Goal: Task Accomplishment & Management: Manage account settings

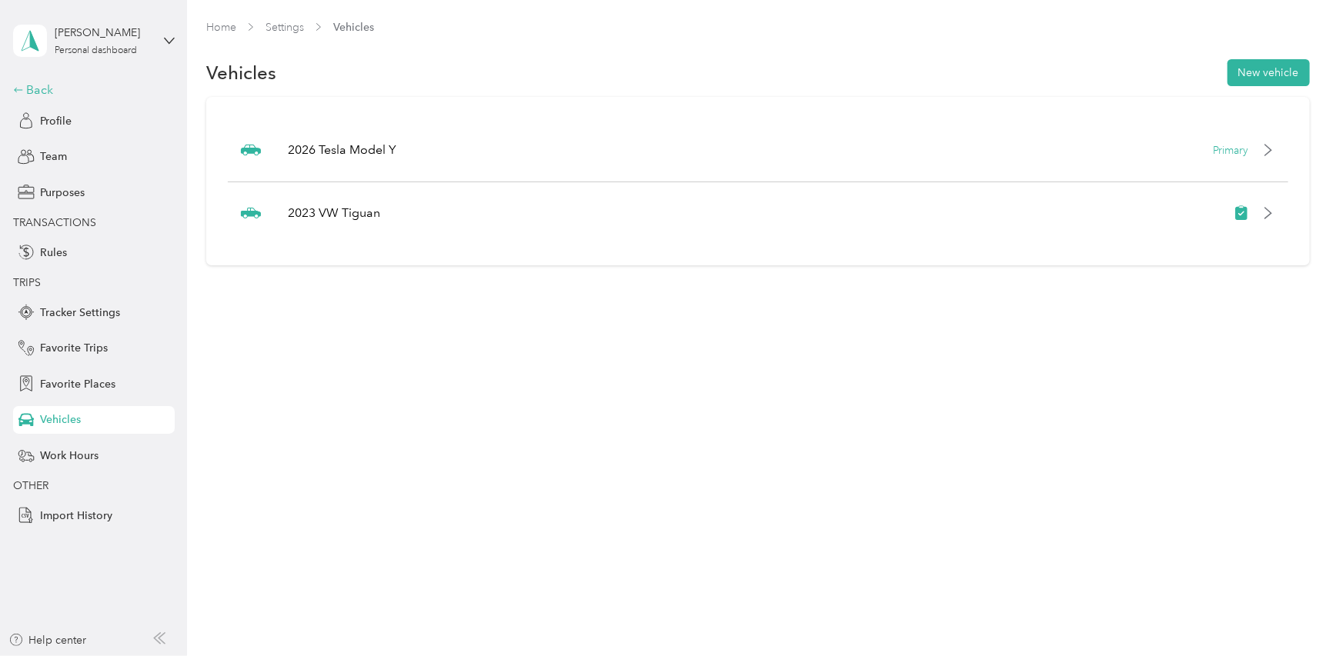
click at [29, 88] on div "Back" at bounding box center [90, 90] width 154 height 18
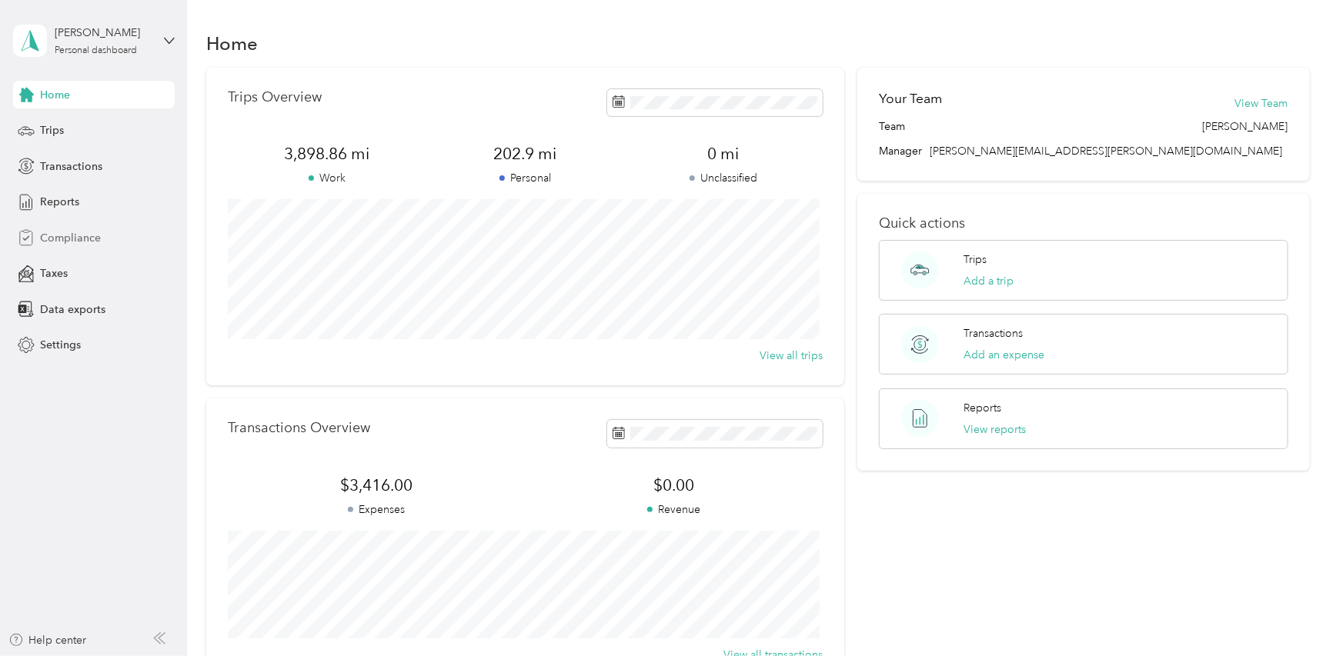
click at [55, 241] on span "Compliance" at bounding box center [70, 238] width 61 height 16
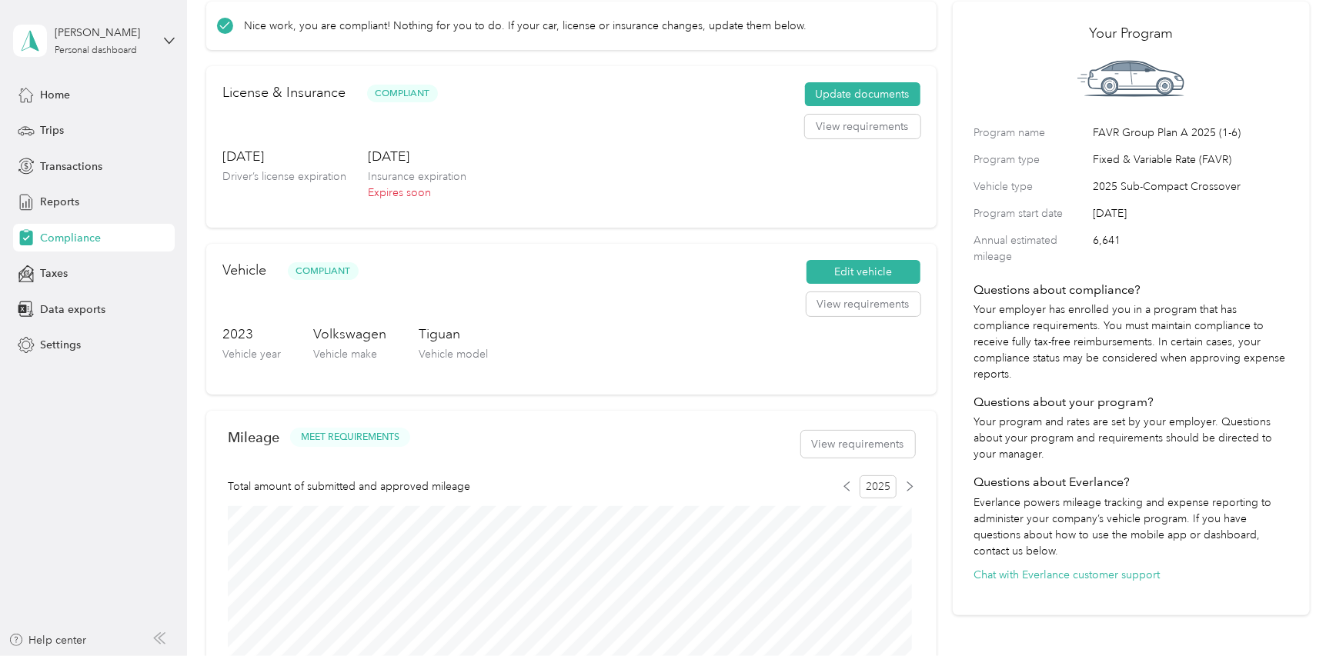
scroll to position [154, 0]
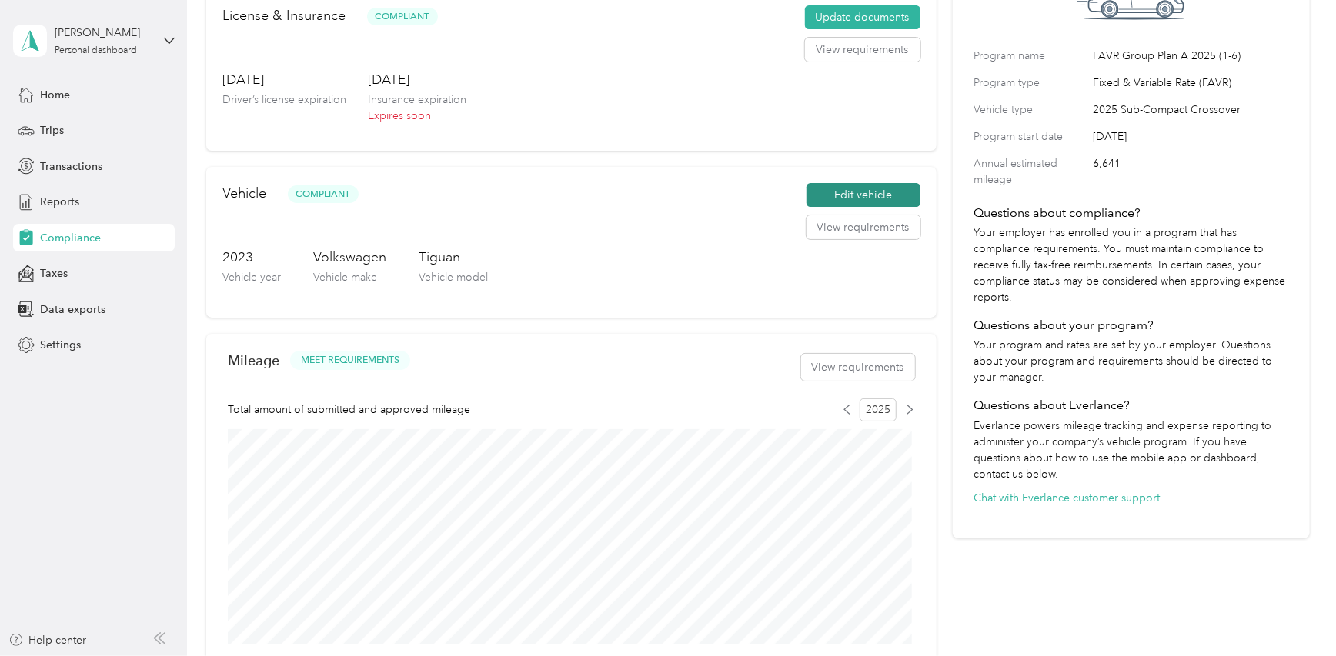
click at [831, 192] on button "Edit vehicle" at bounding box center [863, 195] width 114 height 25
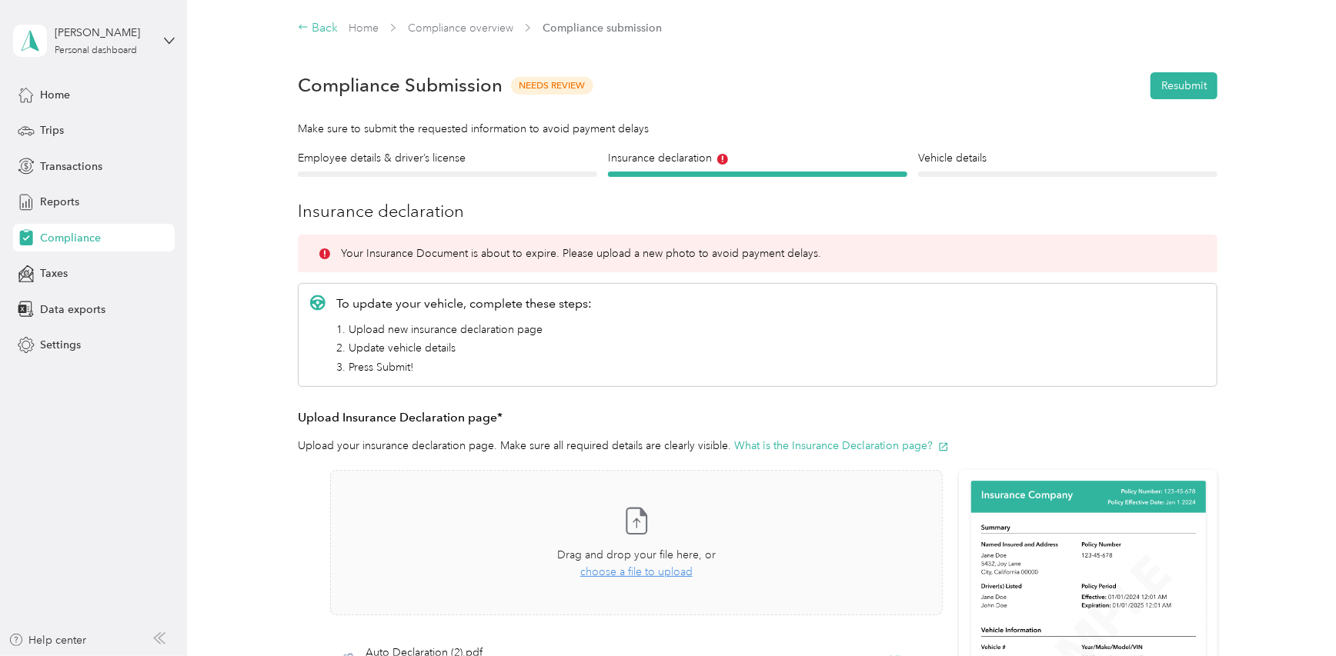
click at [314, 25] on div "Back" at bounding box center [318, 28] width 40 height 18
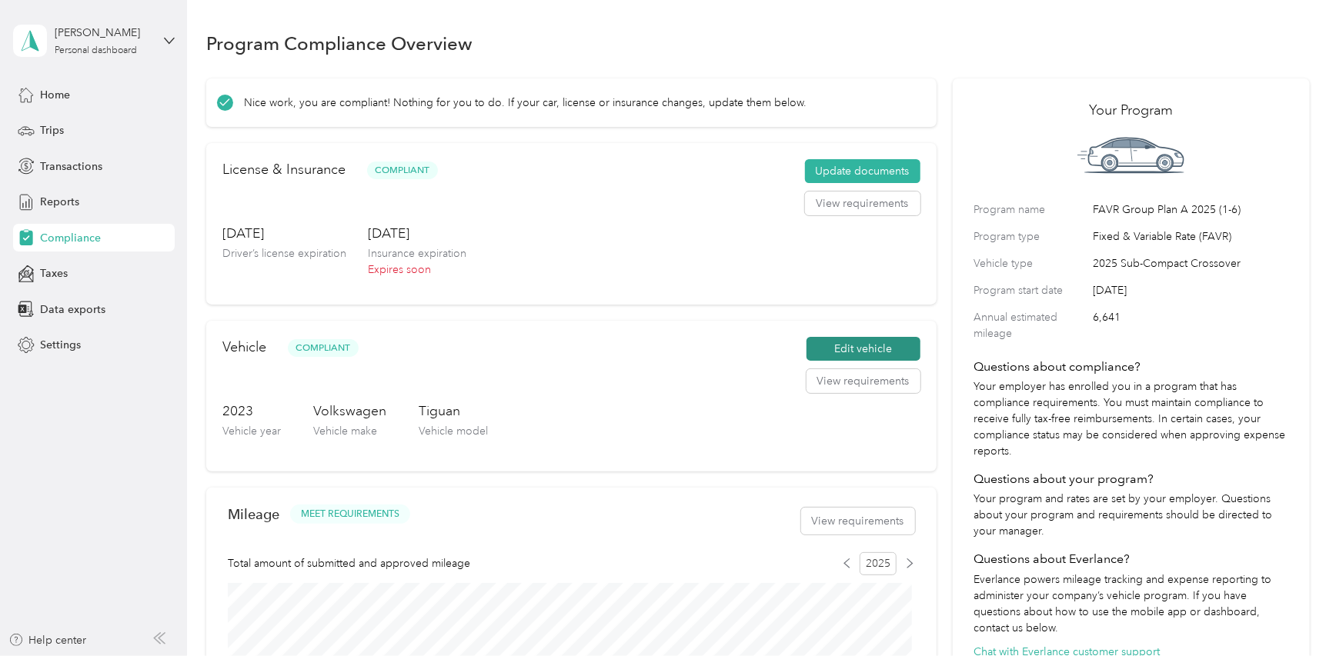
click at [855, 342] on button "Edit vehicle" at bounding box center [863, 349] width 114 height 25
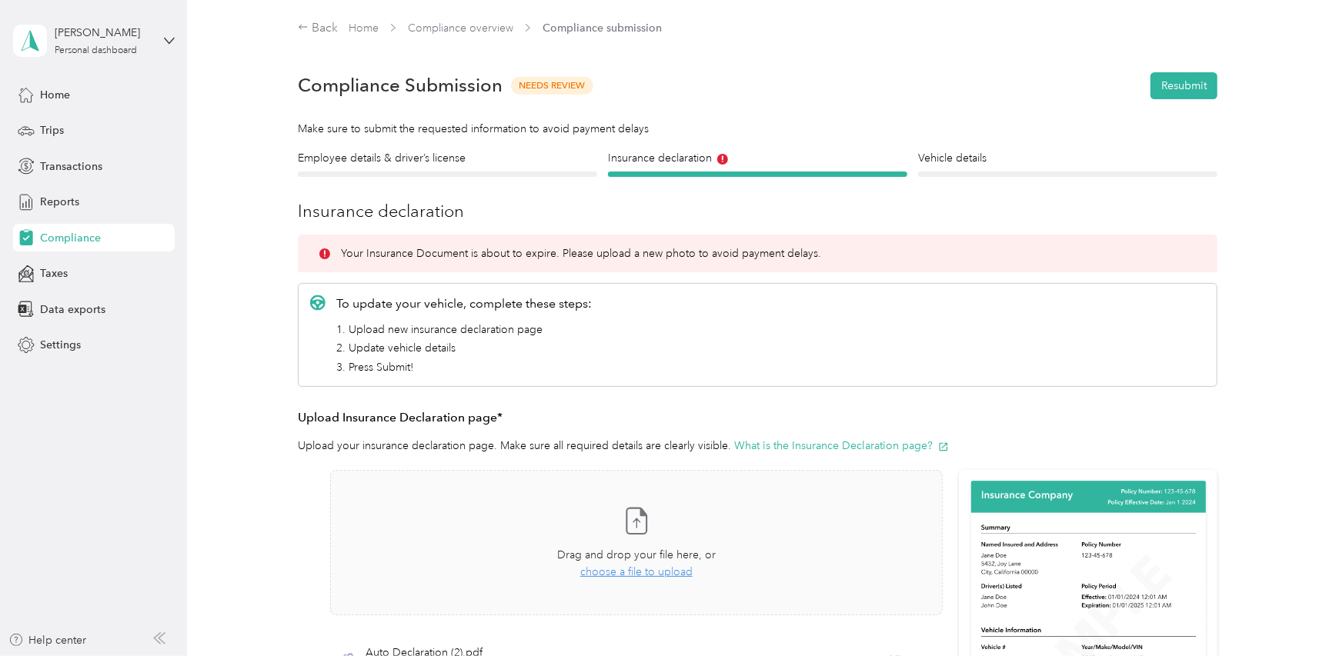
click at [511, 170] on div "Employee details & driver’s license License" at bounding box center [447, 163] width 299 height 27
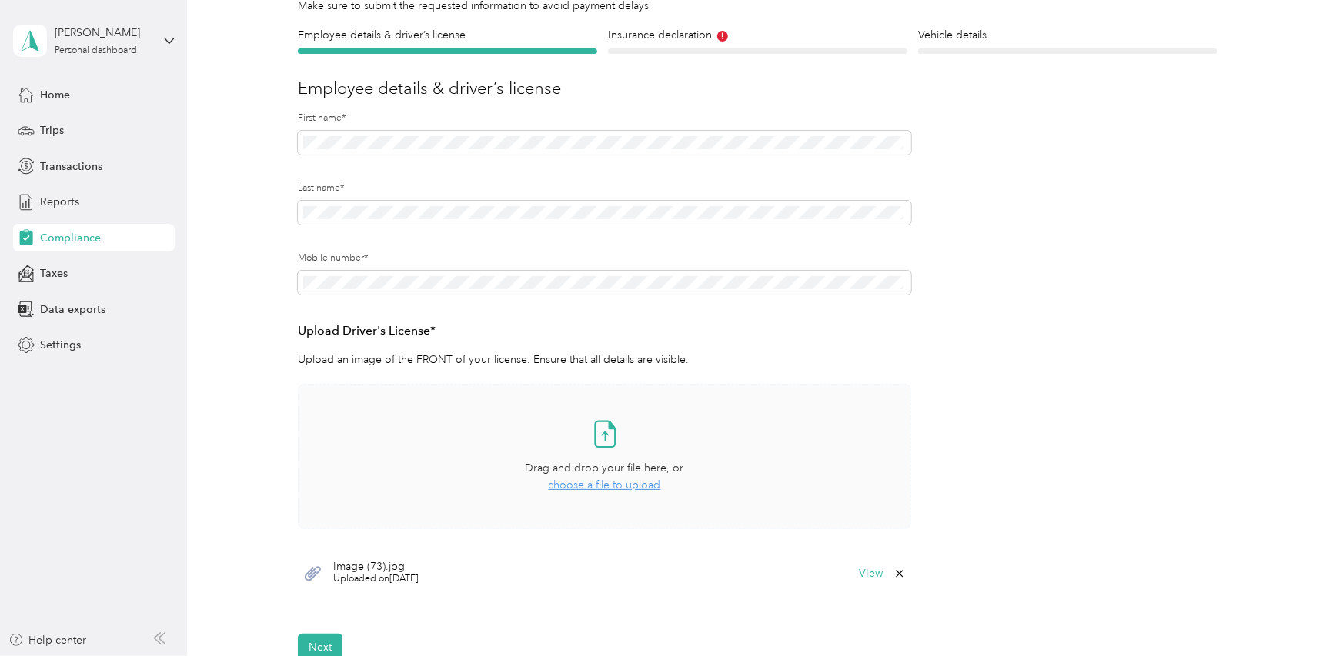
scroll to position [120, 0]
click at [69, 198] on span "Reports" at bounding box center [59, 202] width 39 height 16
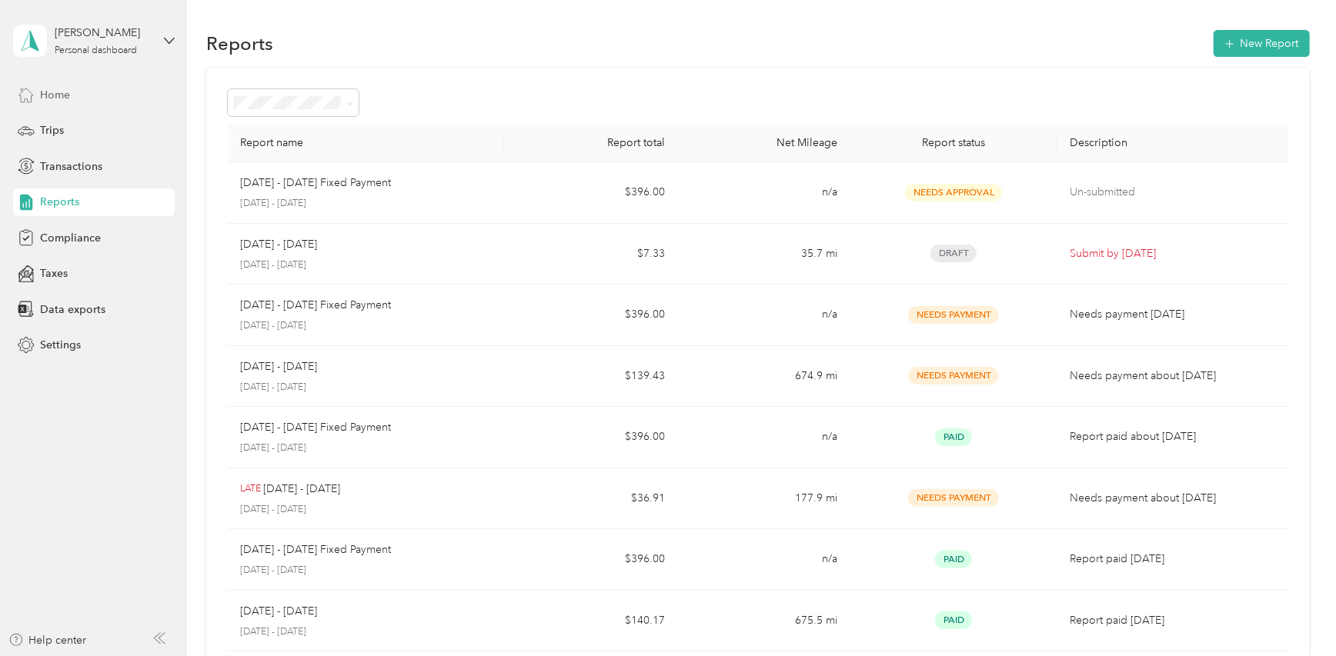
click at [62, 92] on span "Home" at bounding box center [55, 95] width 30 height 16
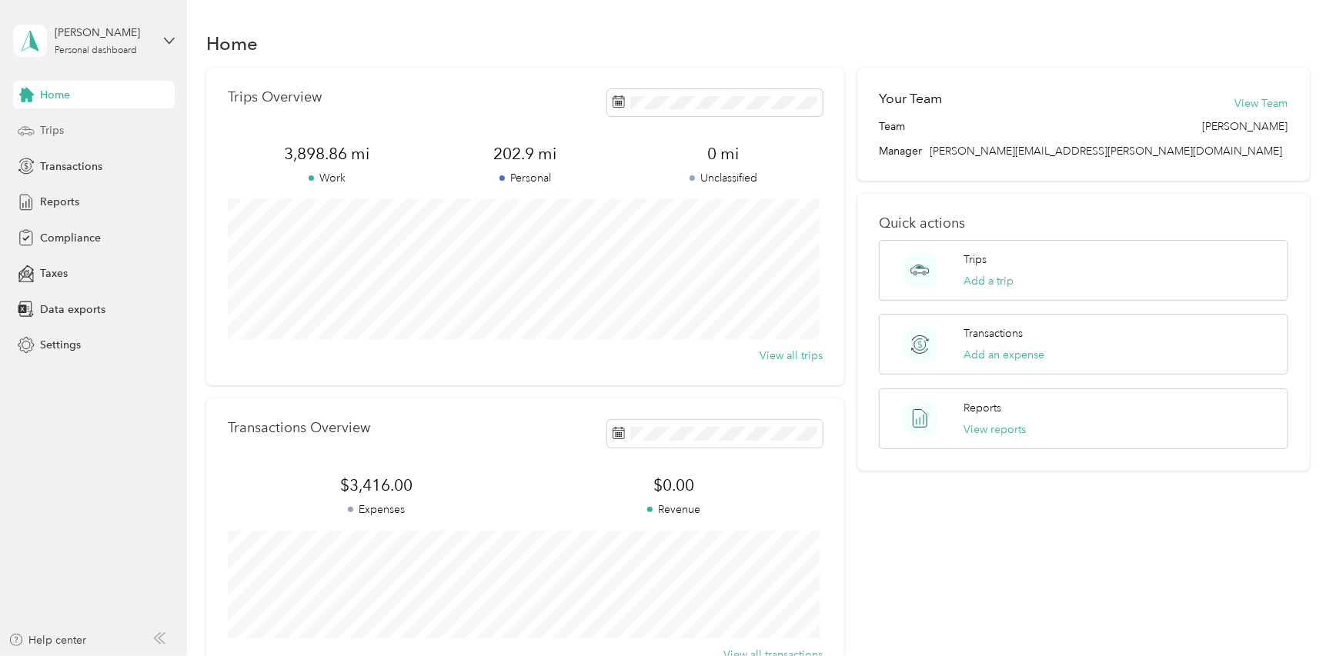
click at [63, 125] on div "Trips" at bounding box center [94, 131] width 162 height 28
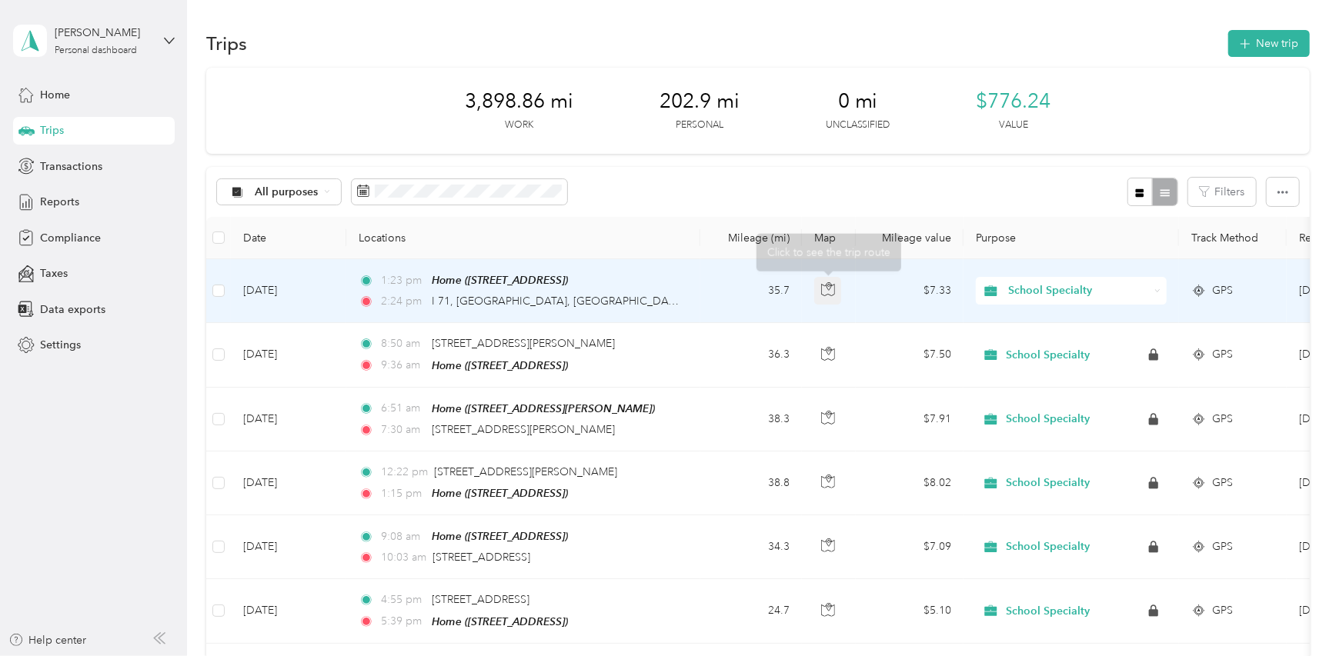
click at [831, 288] on icon "button" at bounding box center [828, 289] width 14 height 14
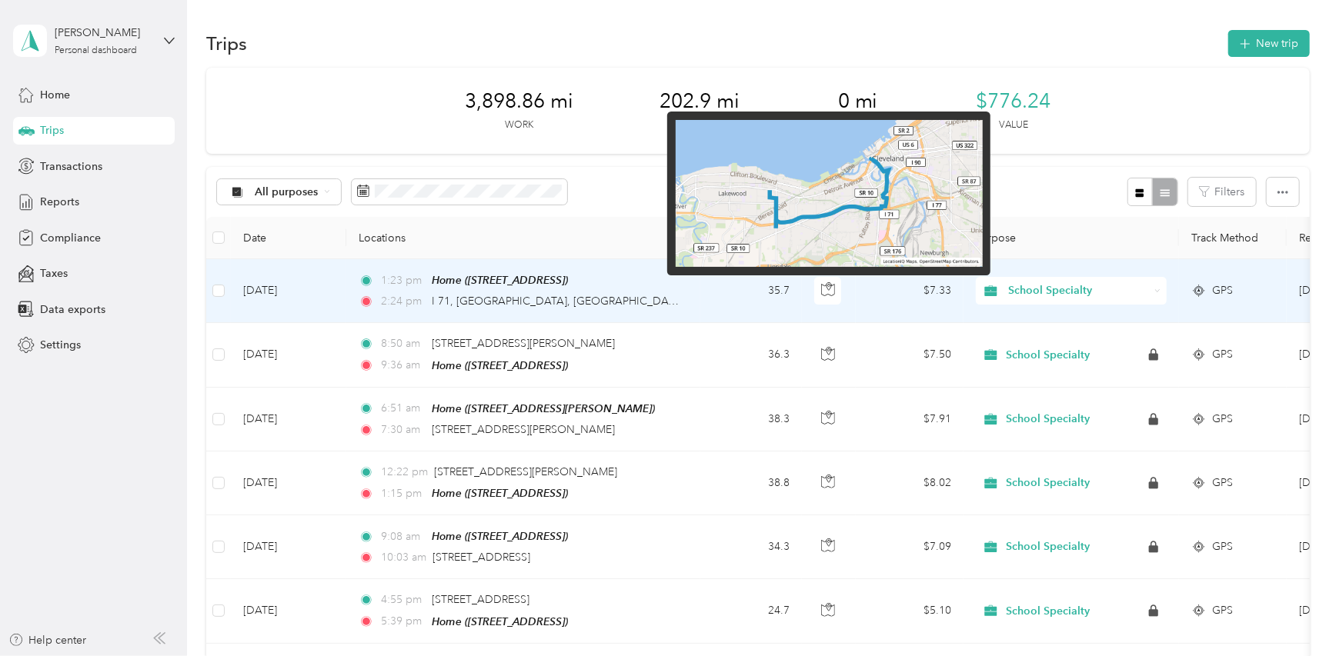
click at [827, 232] on img at bounding box center [828, 194] width 307 height 148
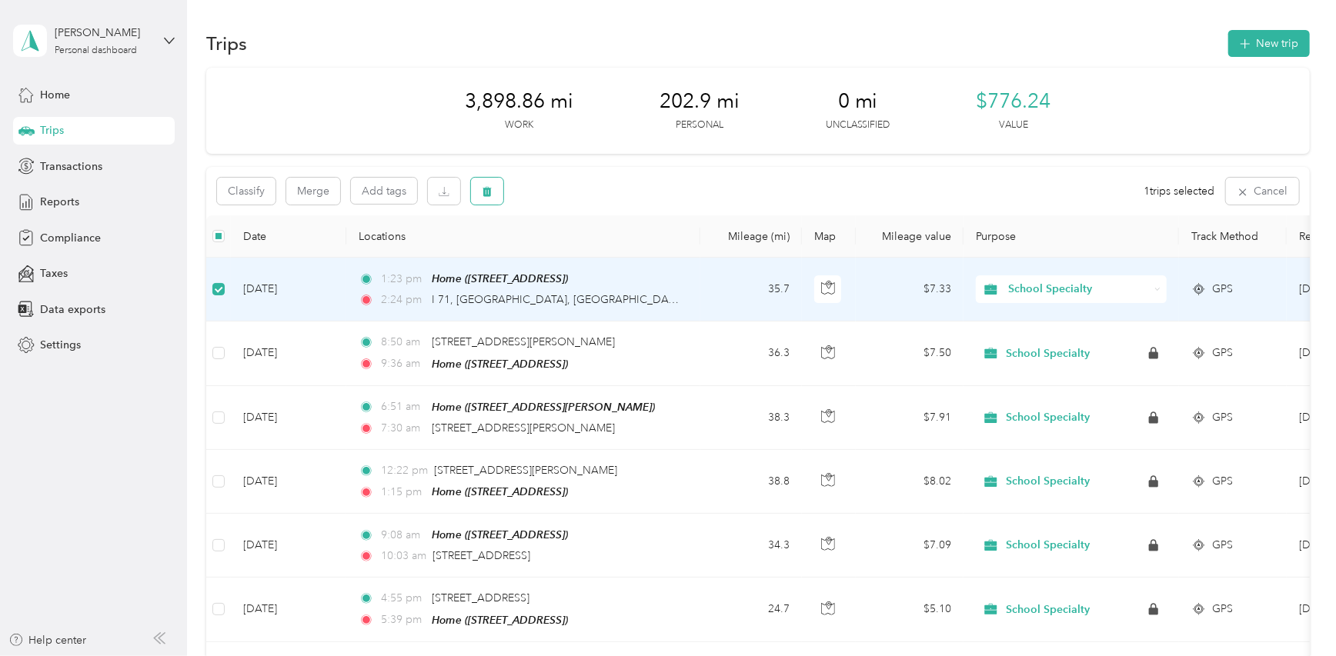
click at [492, 187] on icon "button" at bounding box center [487, 191] width 11 height 11
click at [592, 254] on button "Yes" at bounding box center [601, 255] width 30 height 25
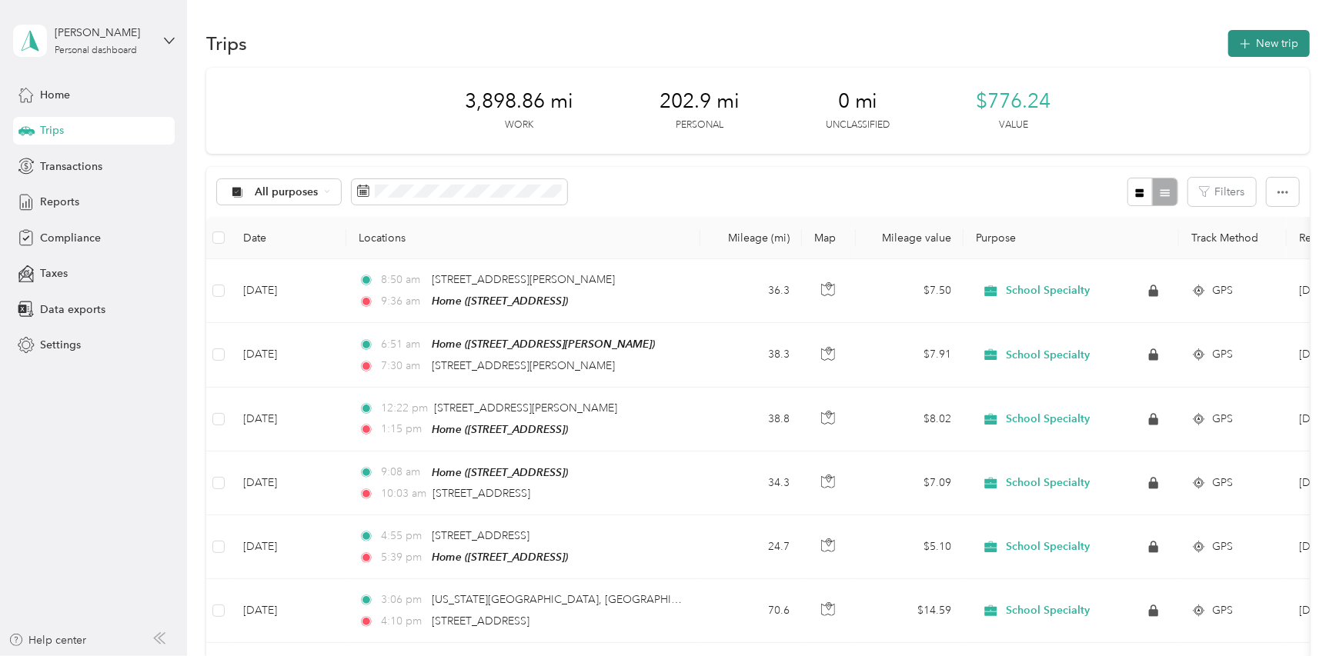
click at [1254, 48] on button "New trip" at bounding box center [1269, 43] width 82 height 27
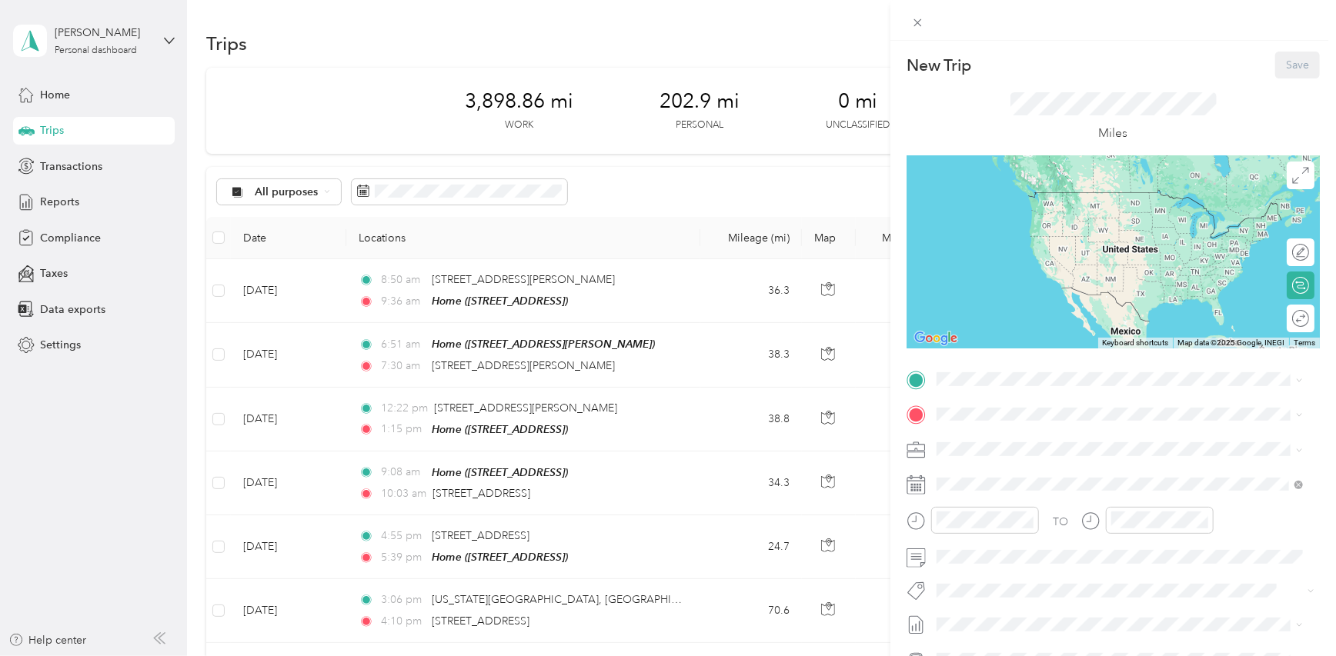
click at [1018, 448] on div "Home [STREET_ADDRESS]" at bounding box center [1014, 446] width 98 height 32
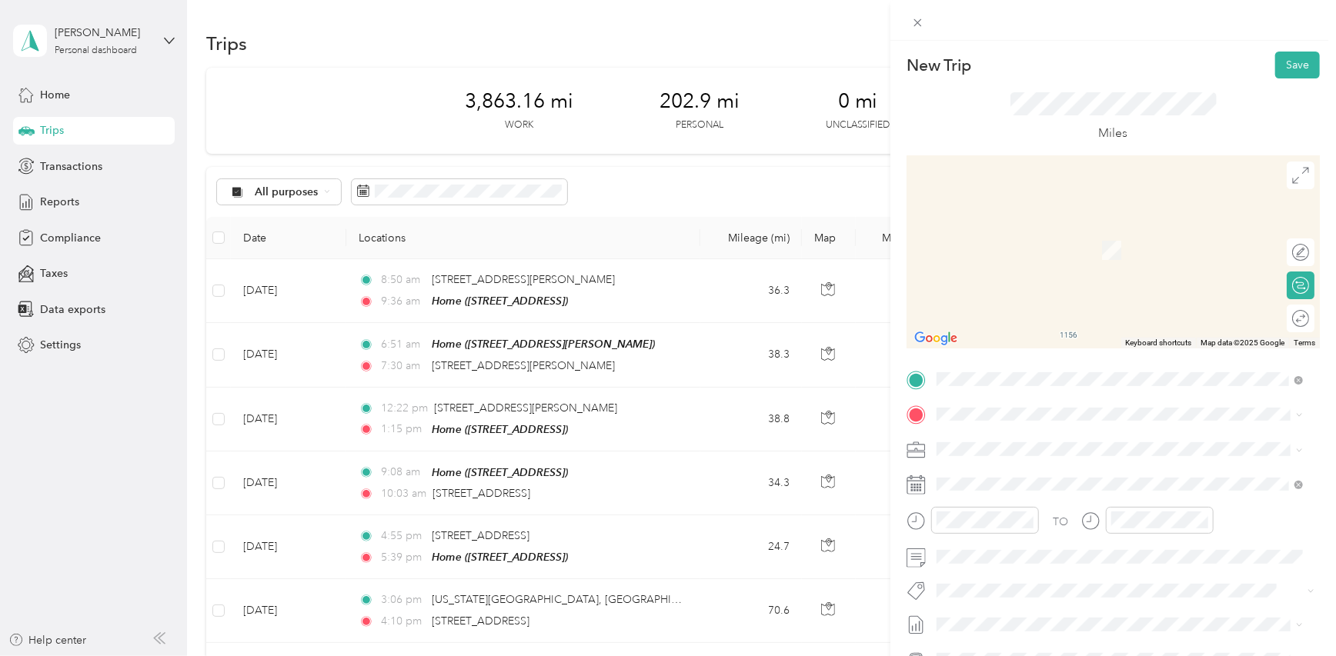
click at [1005, 469] on span "[GEOGRAPHIC_DATA][US_STATE], [GEOGRAPHIC_DATA]" at bounding box center [1107, 462] width 284 height 14
click at [1015, 469] on span "[STREET_ADDRESS][US_STATE]" at bounding box center [1042, 470] width 154 height 14
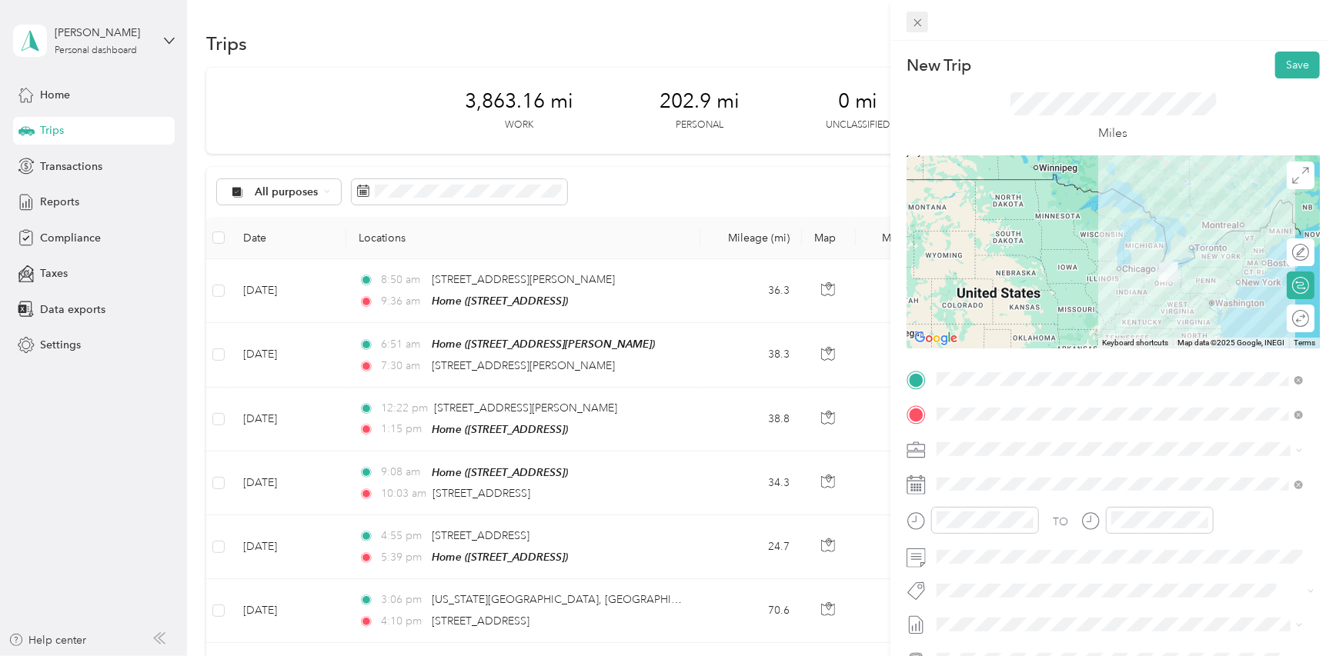
click at [913, 27] on icon at bounding box center [917, 22] width 13 height 13
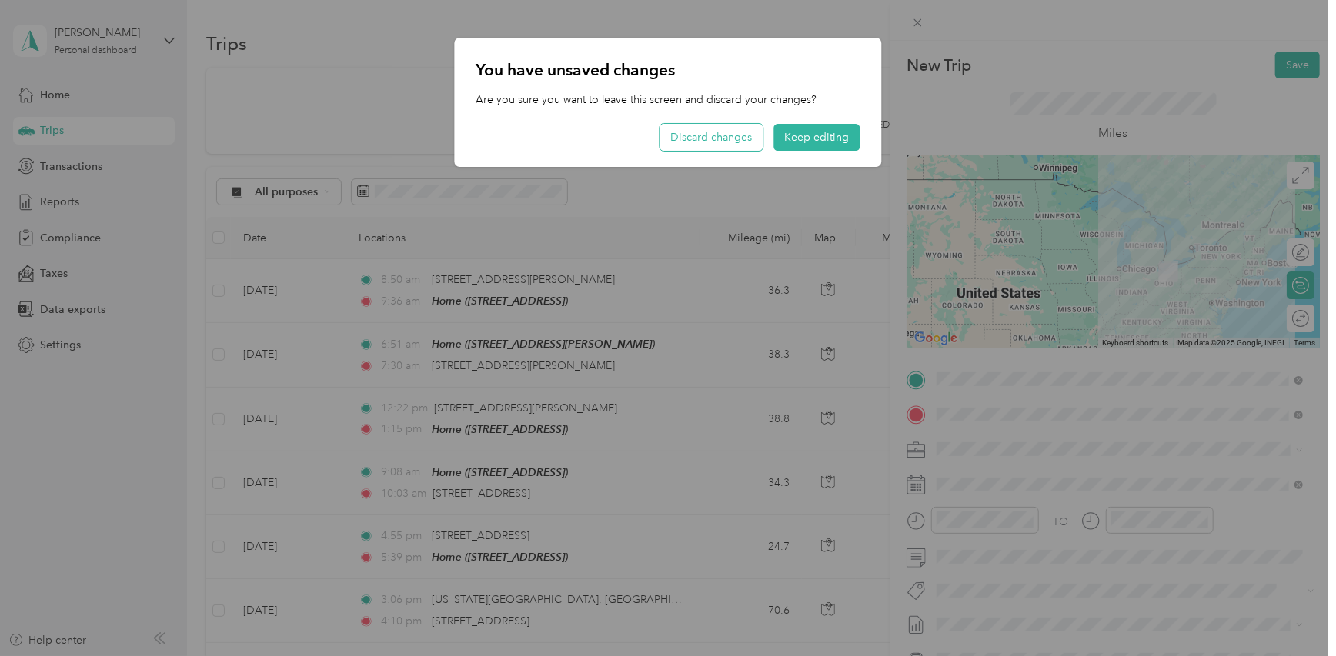
click at [738, 141] on button "Discard changes" at bounding box center [711, 137] width 103 height 27
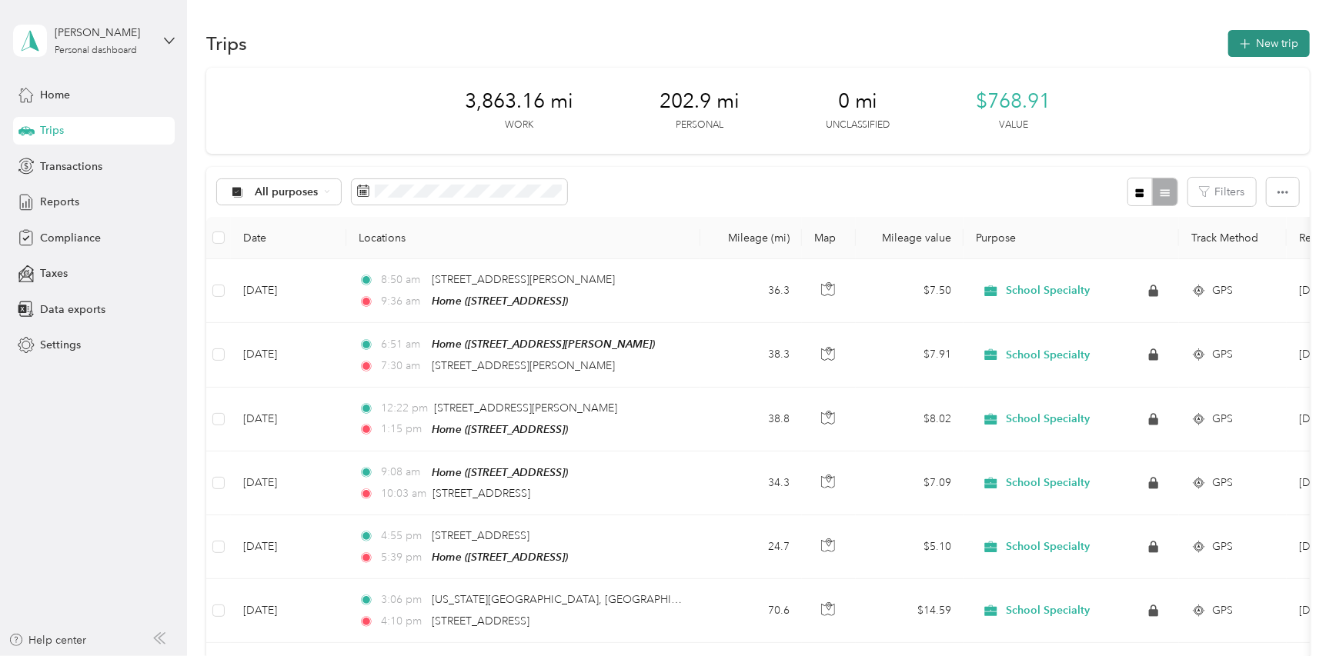
click at [1254, 39] on button "New trip" at bounding box center [1269, 43] width 82 height 27
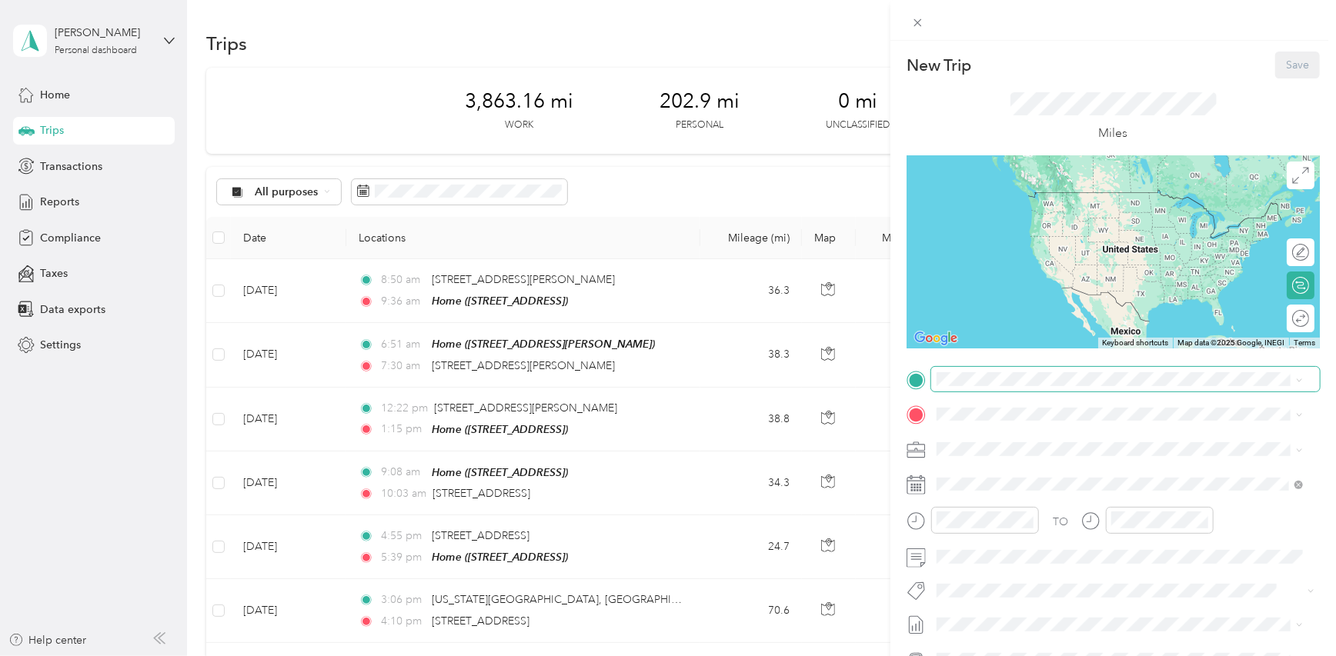
click at [1003, 387] on span at bounding box center [1125, 379] width 389 height 25
click at [1005, 442] on div "Home" at bounding box center [1014, 440] width 98 height 14
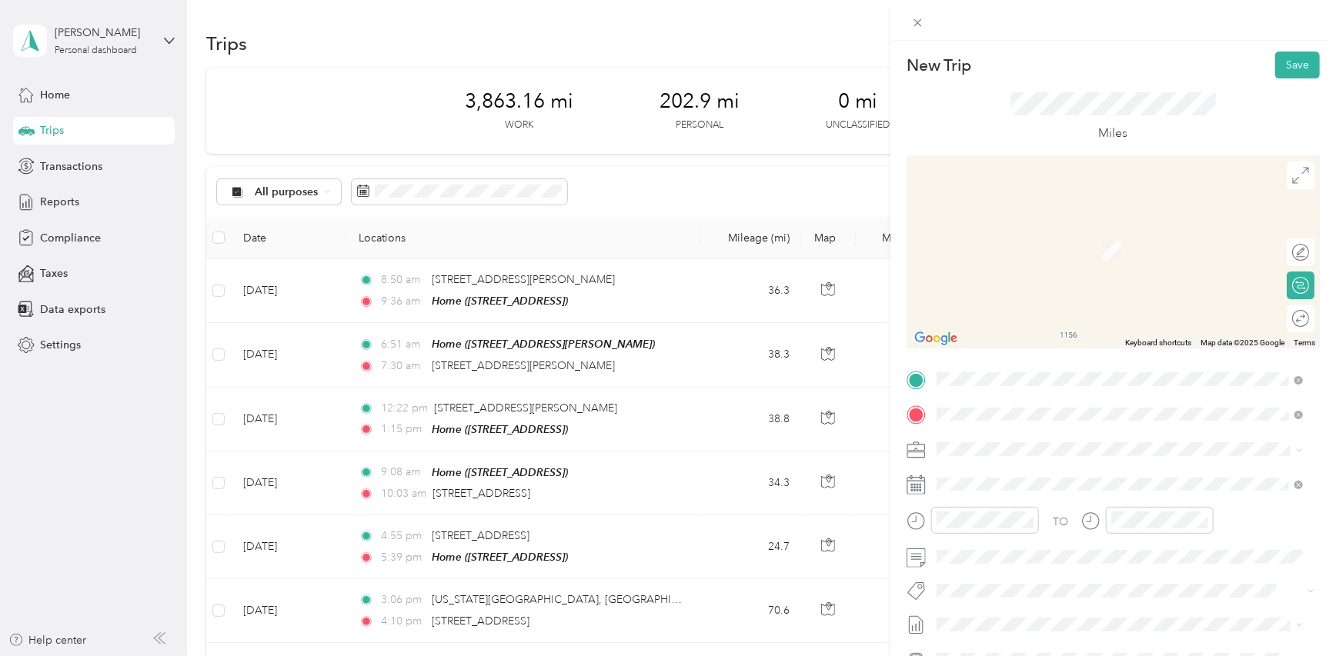
click at [1045, 463] on span "[STREET_ADDRESS][US_STATE]" at bounding box center [1042, 470] width 154 height 14
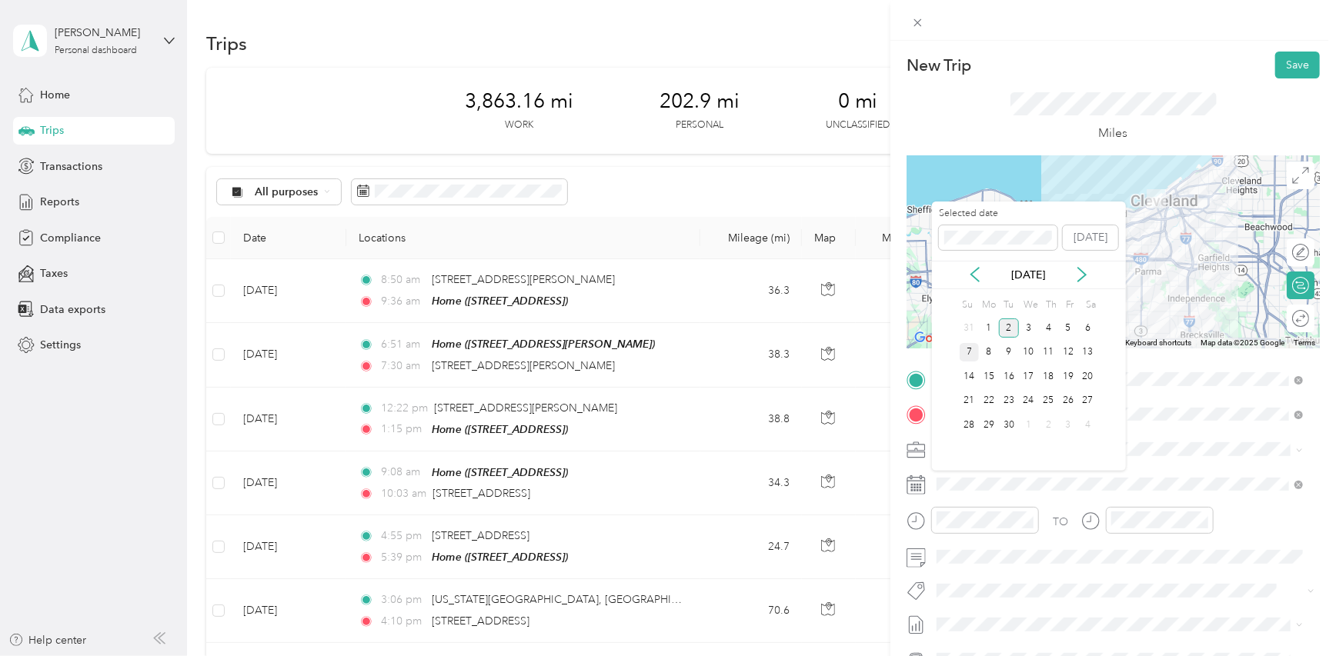
click at [965, 349] on div "7" at bounding box center [969, 352] width 20 height 19
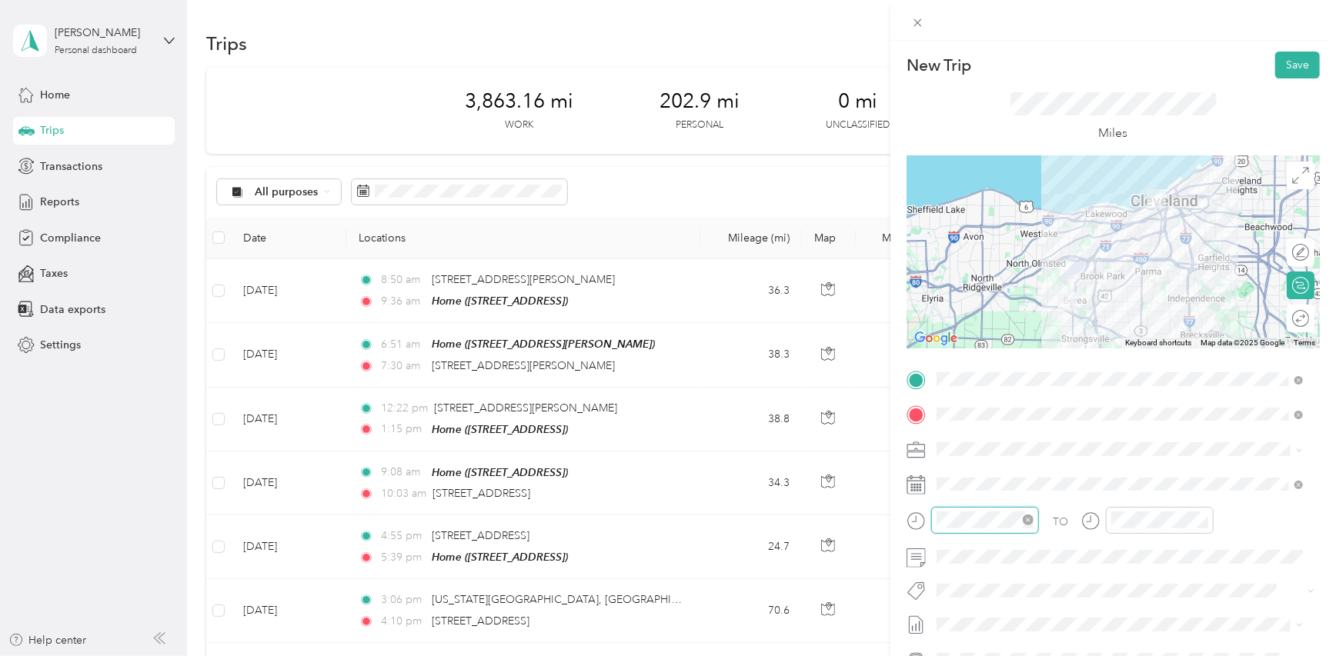
scroll to position [92, 0]
click at [950, 394] on div "08" at bounding box center [953, 396] width 37 height 22
click at [994, 315] on div "00" at bounding box center [997, 316] width 37 height 22
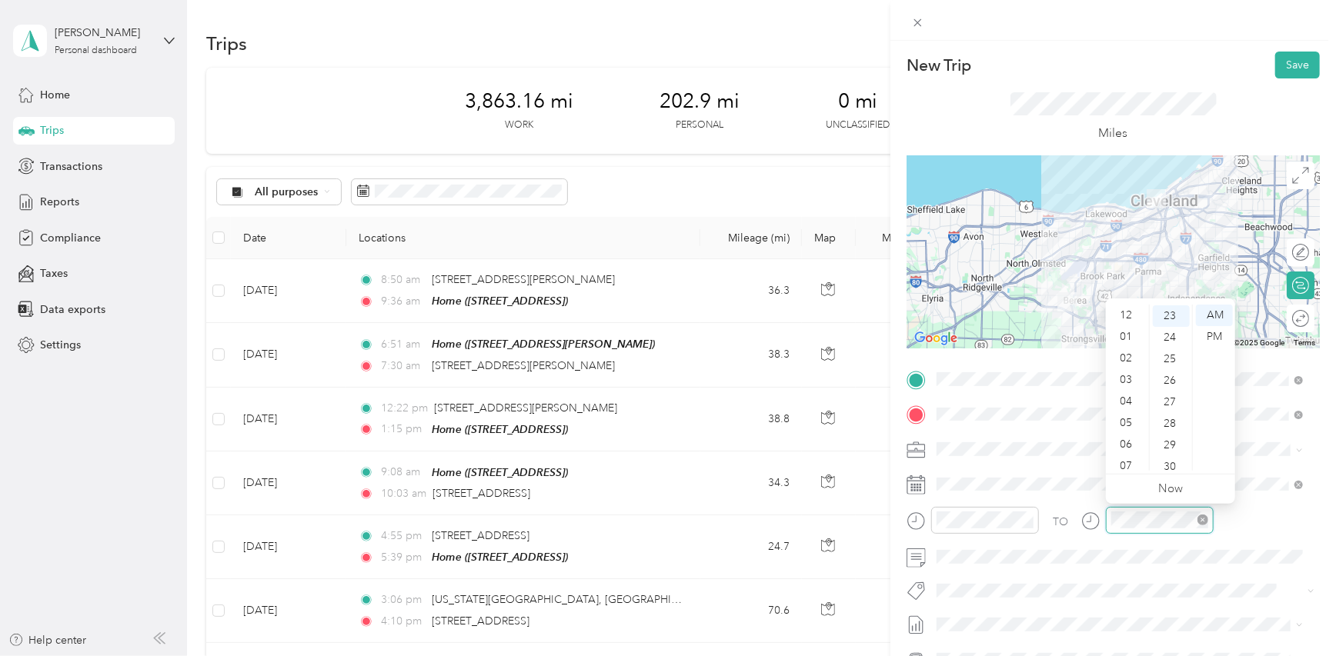
scroll to position [92, 0]
click at [1132, 396] on div "08" at bounding box center [1127, 396] width 37 height 22
click at [1171, 462] on div "30" at bounding box center [1170, 467] width 37 height 22
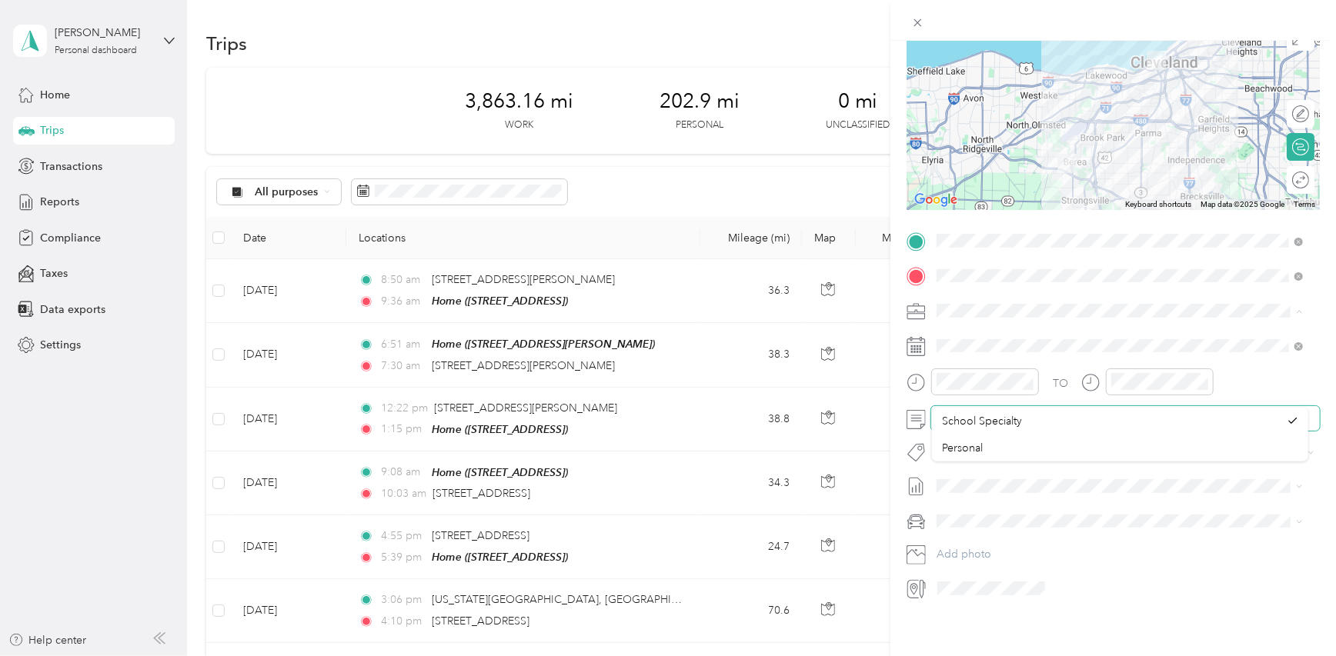
scroll to position [150, 0]
drag, startPoint x: 1039, startPoint y: 532, endPoint x: 1050, endPoint y: 534, distance: 11.6
click at [1039, 532] on div "2026 Tesla Model Y" at bounding box center [1119, 533] width 355 height 16
click at [950, 497] on span "No reports yet. Add a report to get reimbursed easily" at bounding box center [1073, 501] width 262 height 13
click at [981, 558] on span "2023 VW Tiguan" at bounding box center [983, 562] width 82 height 13
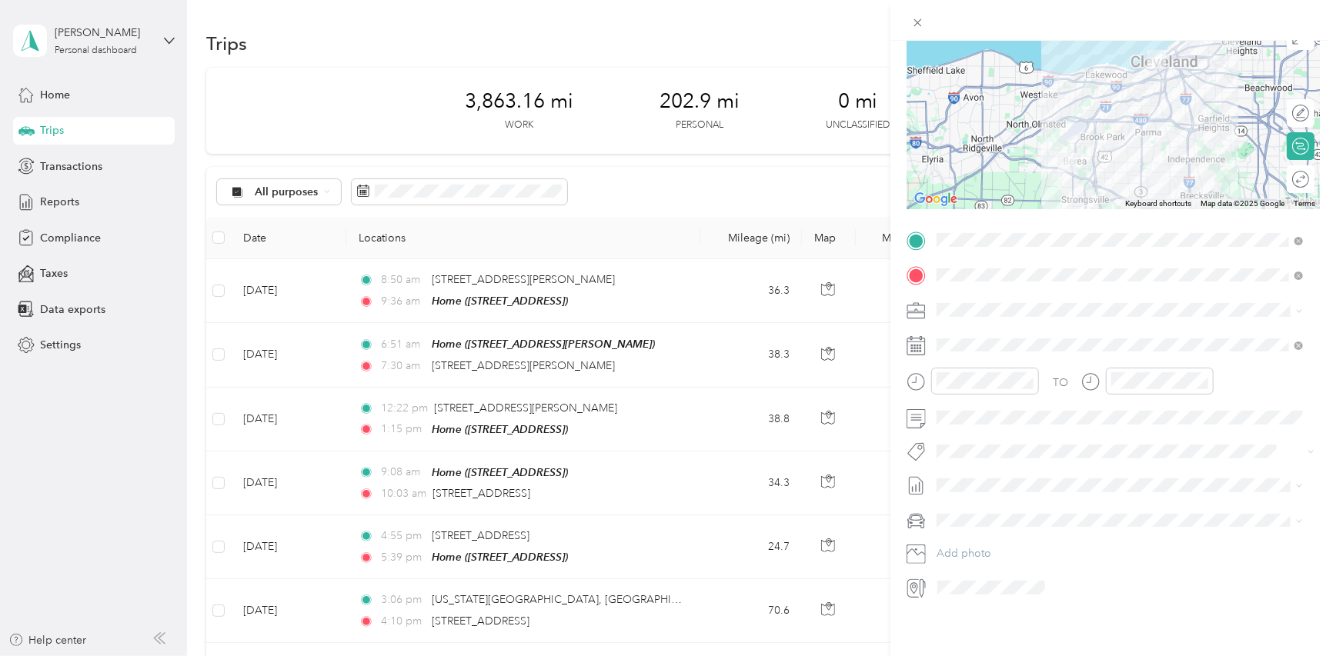
click at [953, 518] on span at bounding box center [1125, 521] width 389 height 25
click at [999, 530] on span "2026 Tesla Model Y" at bounding box center [989, 535] width 95 height 13
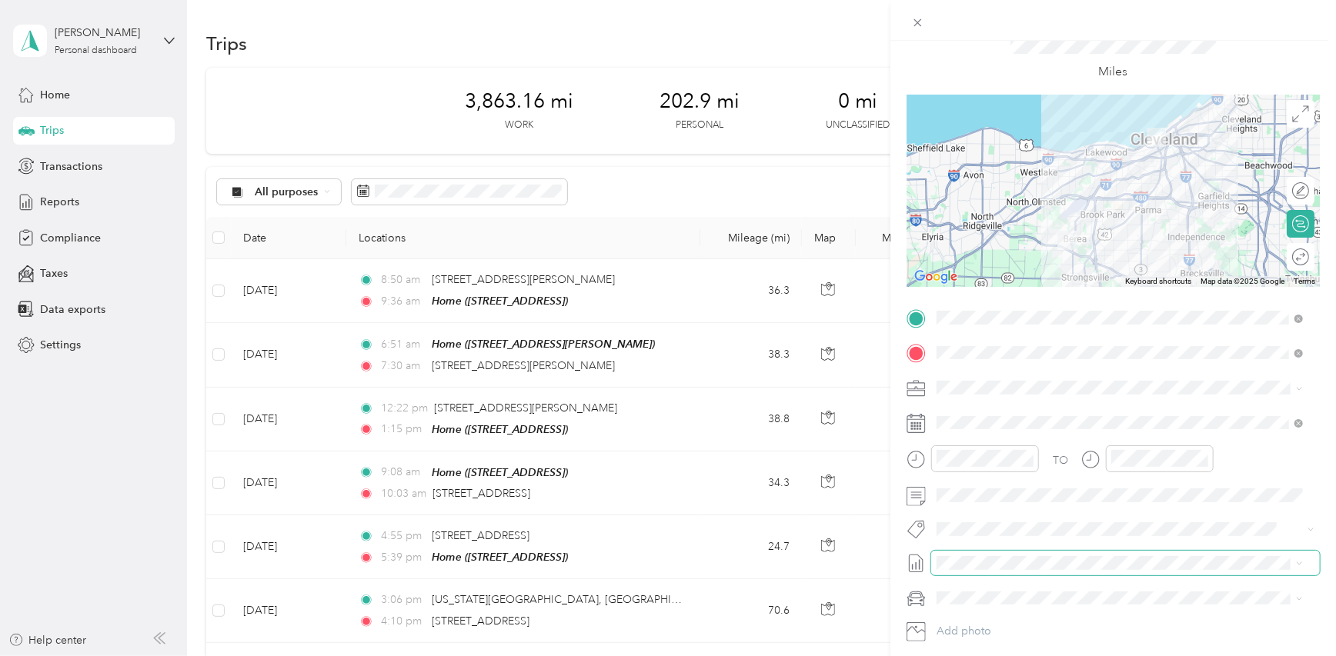
scroll to position [0, 0]
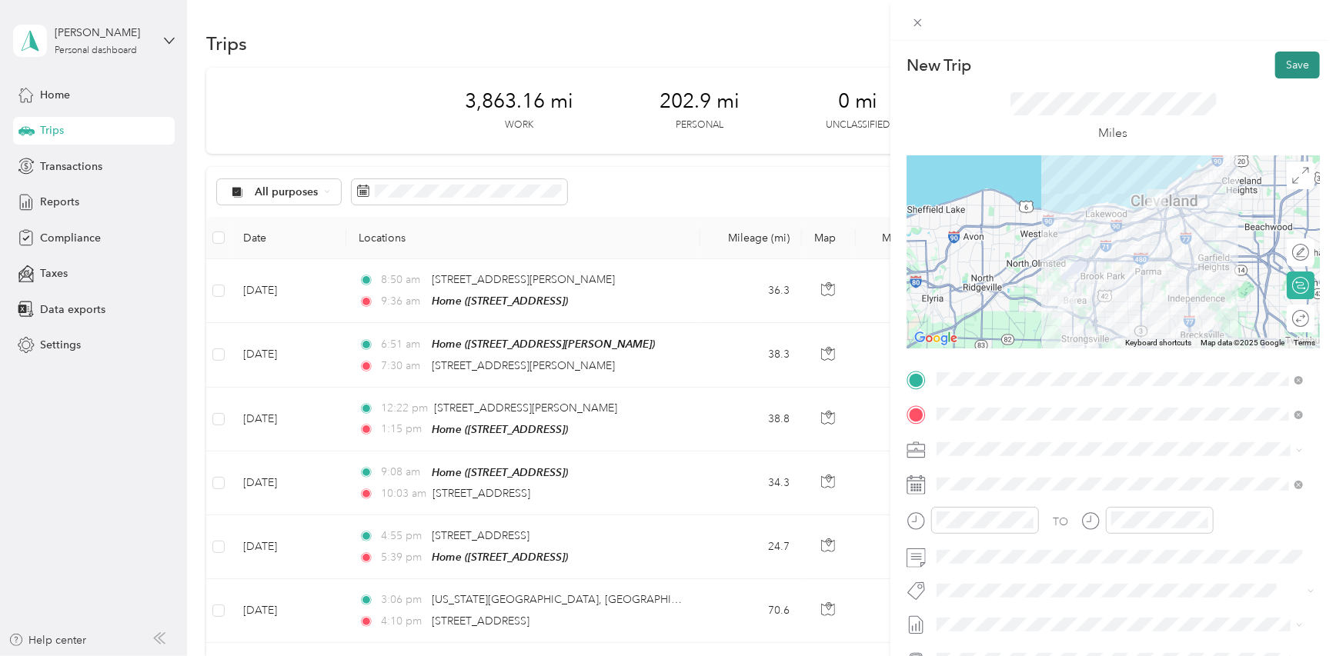
click at [1280, 66] on button "Save" at bounding box center [1297, 65] width 45 height 27
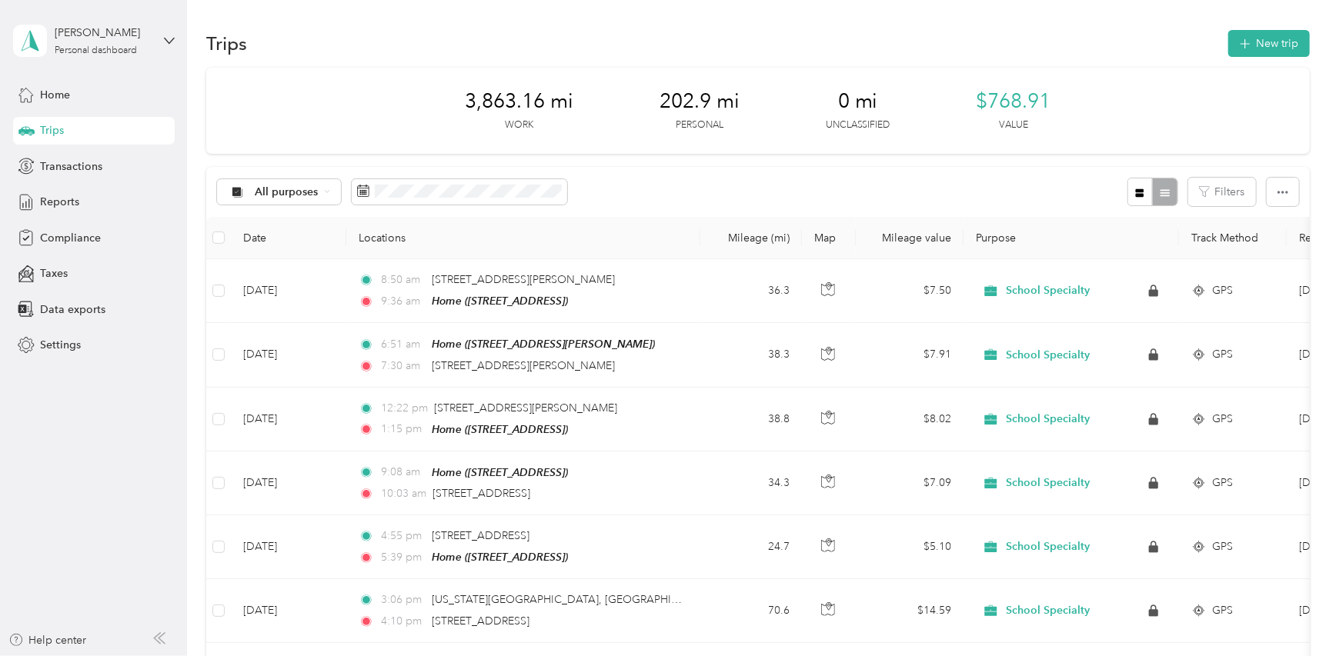
click at [671, 187] on div "All purposes Filters" at bounding box center [757, 192] width 1103 height 50
click at [1272, 47] on button "New trip" at bounding box center [1269, 43] width 82 height 27
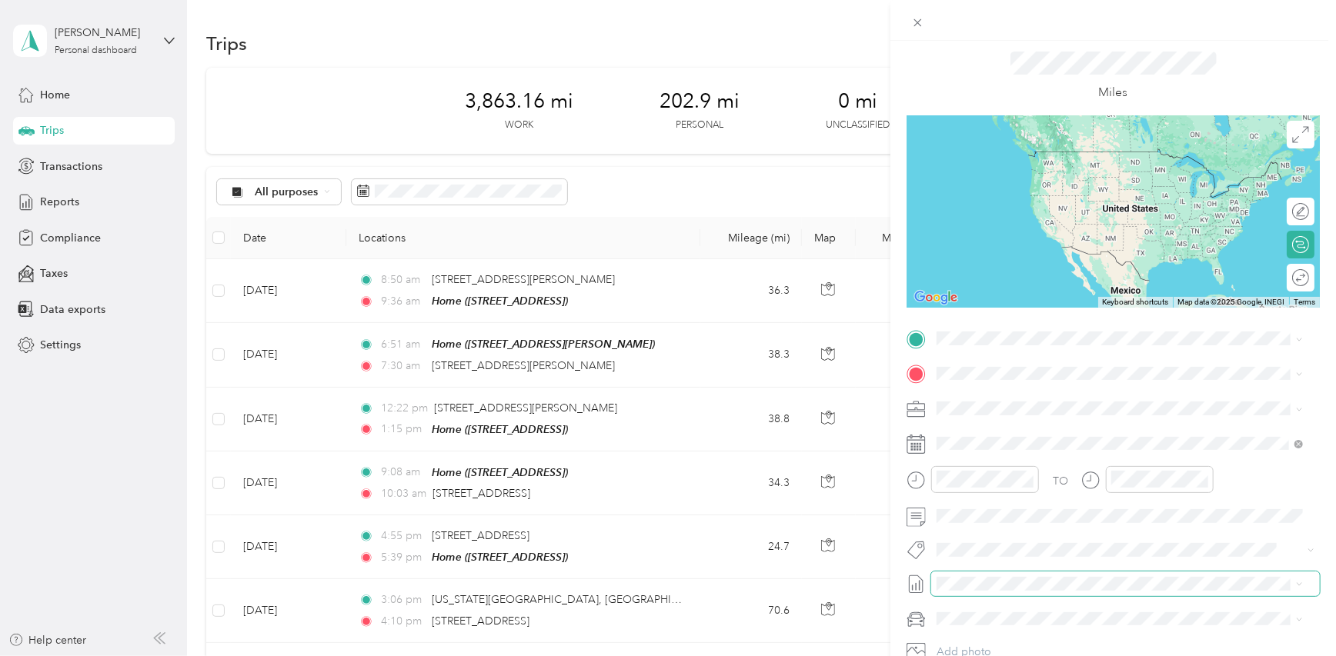
scroll to position [150, 0]
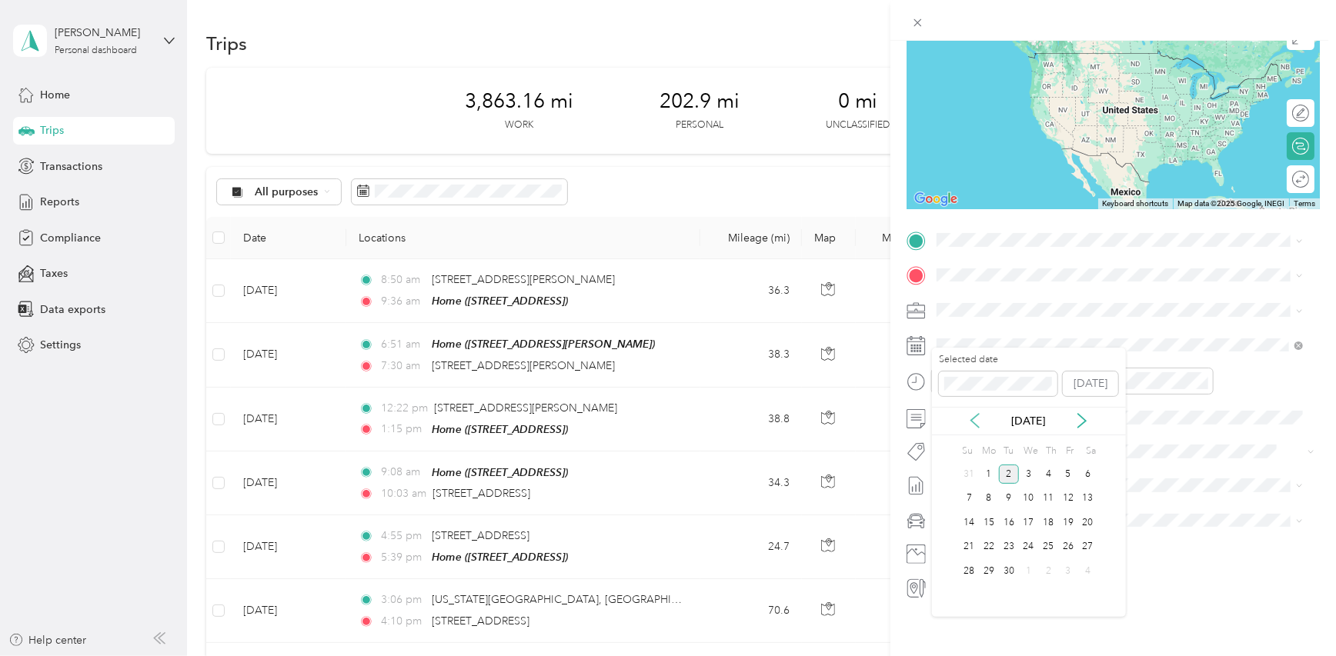
click at [977, 419] on icon at bounding box center [974, 420] width 15 height 15
click at [1052, 496] on div "7" at bounding box center [1048, 498] width 20 height 19
click at [1029, 375] on icon "close-circle" at bounding box center [1027, 380] width 11 height 11
click at [946, 478] on div "08" at bounding box center [953, 484] width 37 height 22
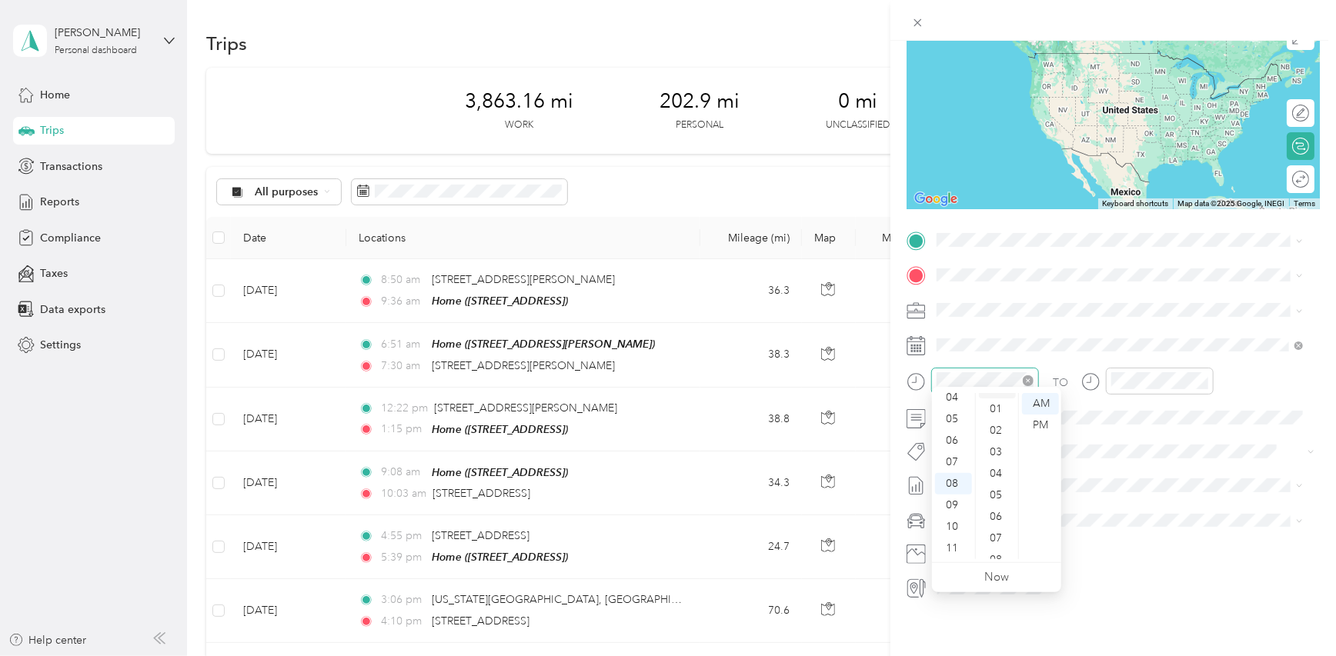
scroll to position [0, 0]
click at [999, 408] on div "00" at bounding box center [997, 404] width 37 height 22
click at [1128, 486] on div "08" at bounding box center [1127, 484] width 37 height 22
click at [1166, 507] on div "30" at bounding box center [1170, 512] width 37 height 22
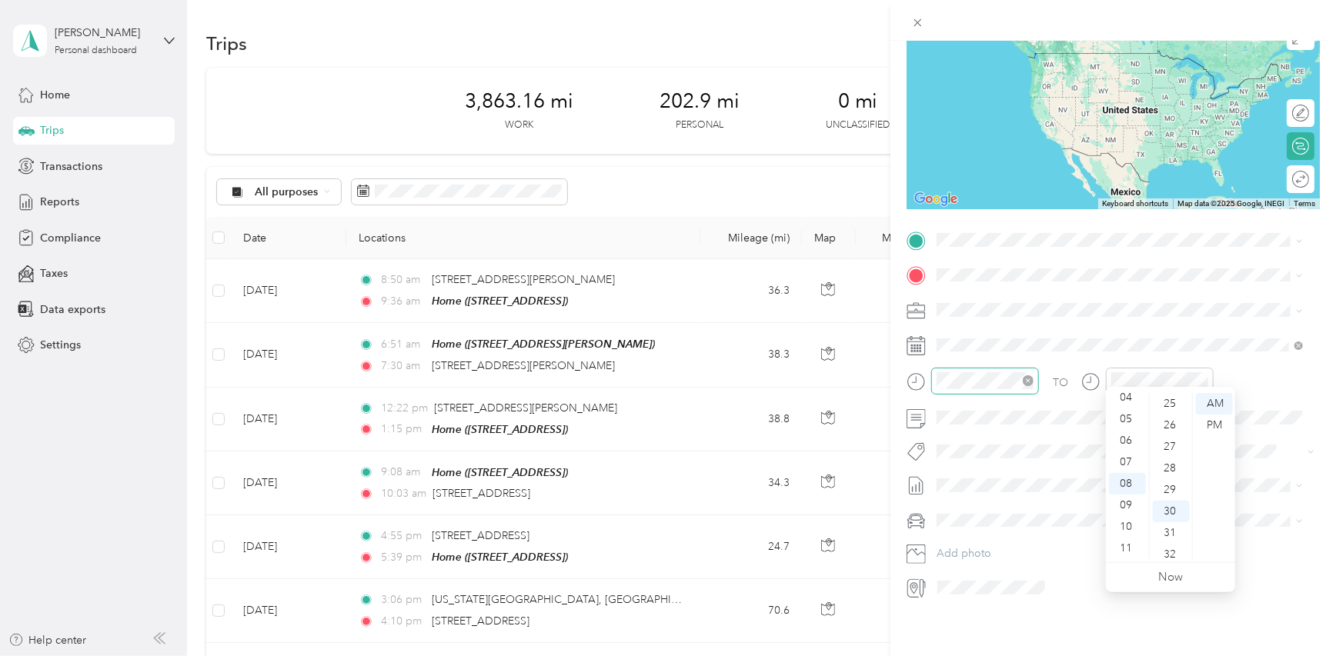
scroll to position [646, 0]
click at [1261, 369] on div "TO" at bounding box center [1112, 387] width 413 height 38
click at [988, 521] on span "[DATE] - [DATE]" at bounding box center [975, 524] width 77 height 16
click at [1003, 535] on span "2026 Tesla Model Y" at bounding box center [989, 535] width 95 height 13
click at [1028, 304] on span "[STREET_ADDRESS]" at bounding box center [1014, 307] width 98 height 13
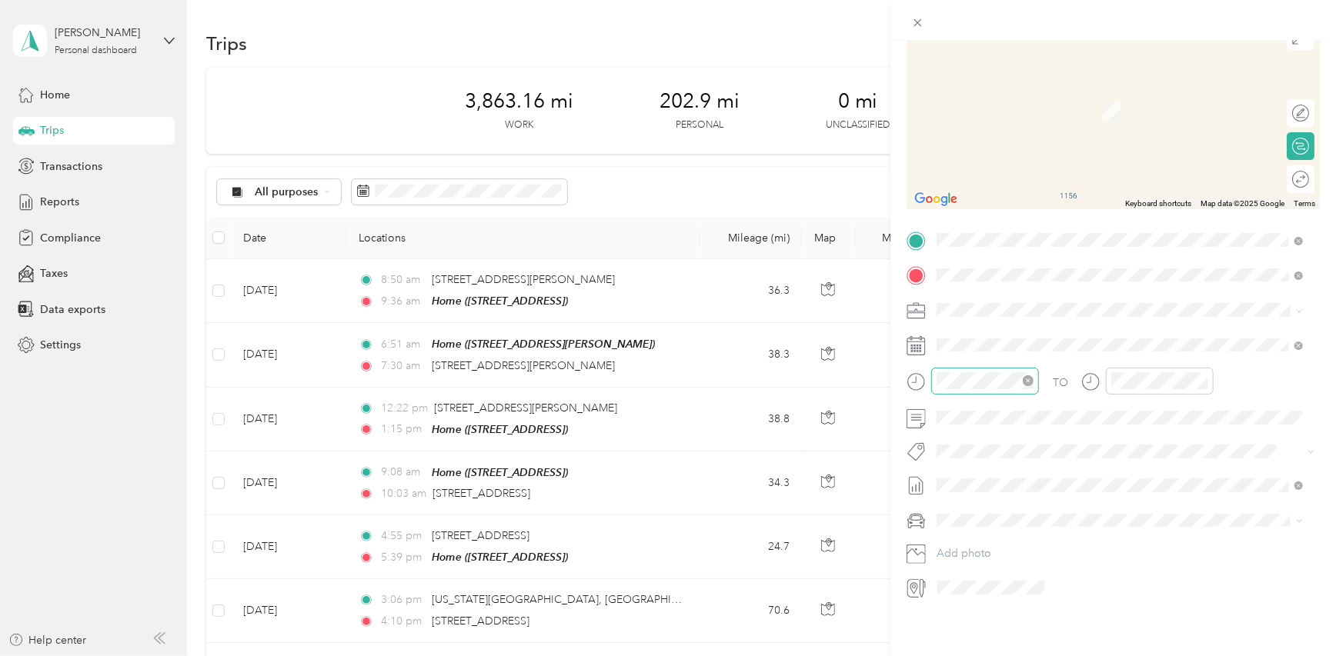
click at [1036, 326] on span "[STREET_ADDRESS][US_STATE]" at bounding box center [1042, 319] width 154 height 14
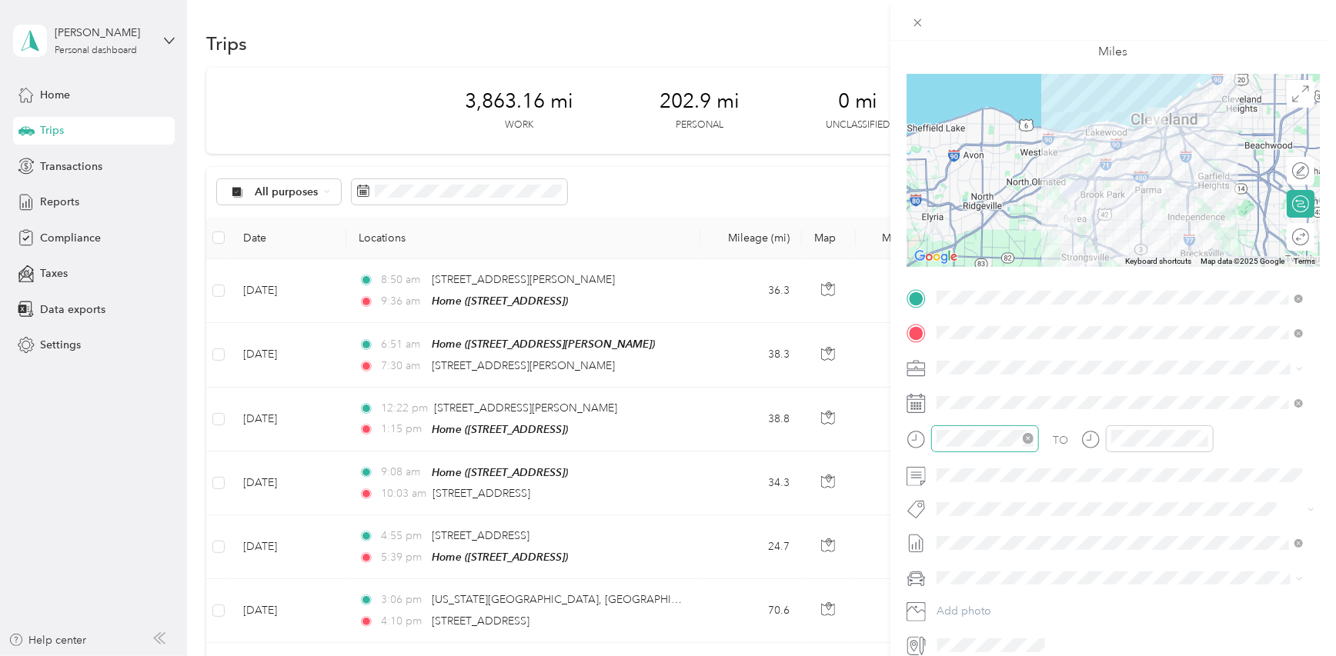
scroll to position [0, 0]
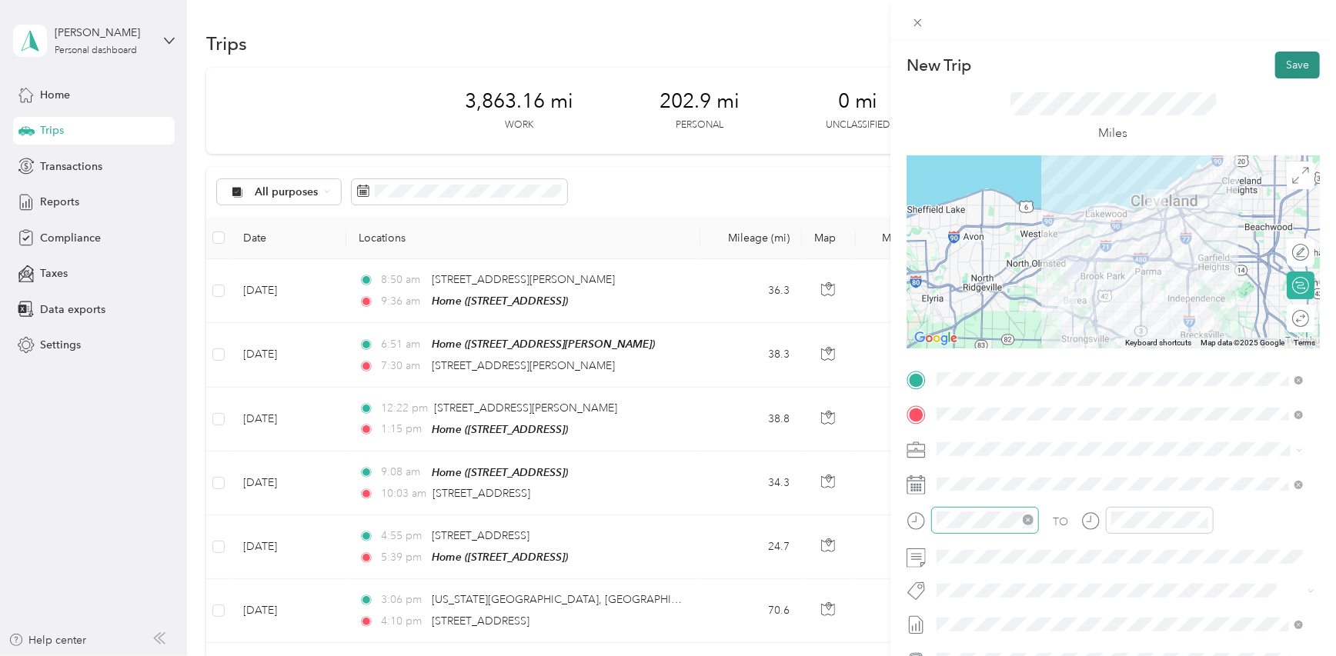
click at [1276, 69] on button "Save" at bounding box center [1297, 65] width 45 height 27
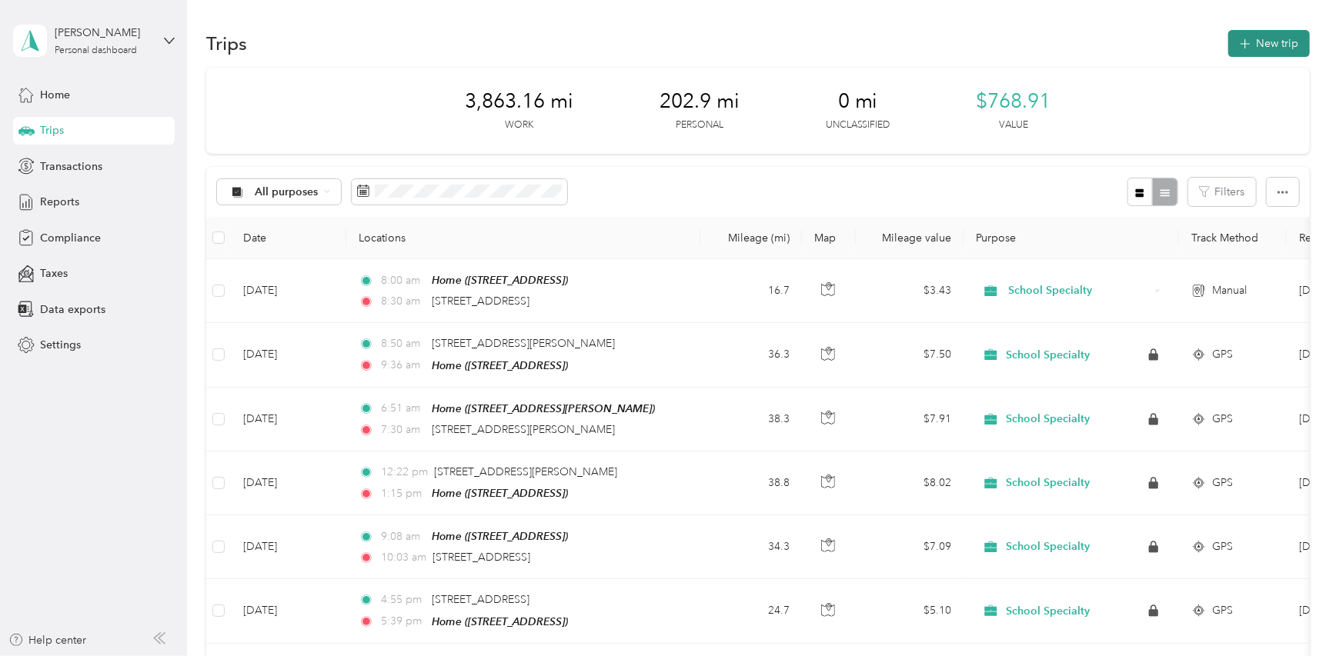
click at [1241, 45] on icon "button" at bounding box center [1245, 44] width 18 height 18
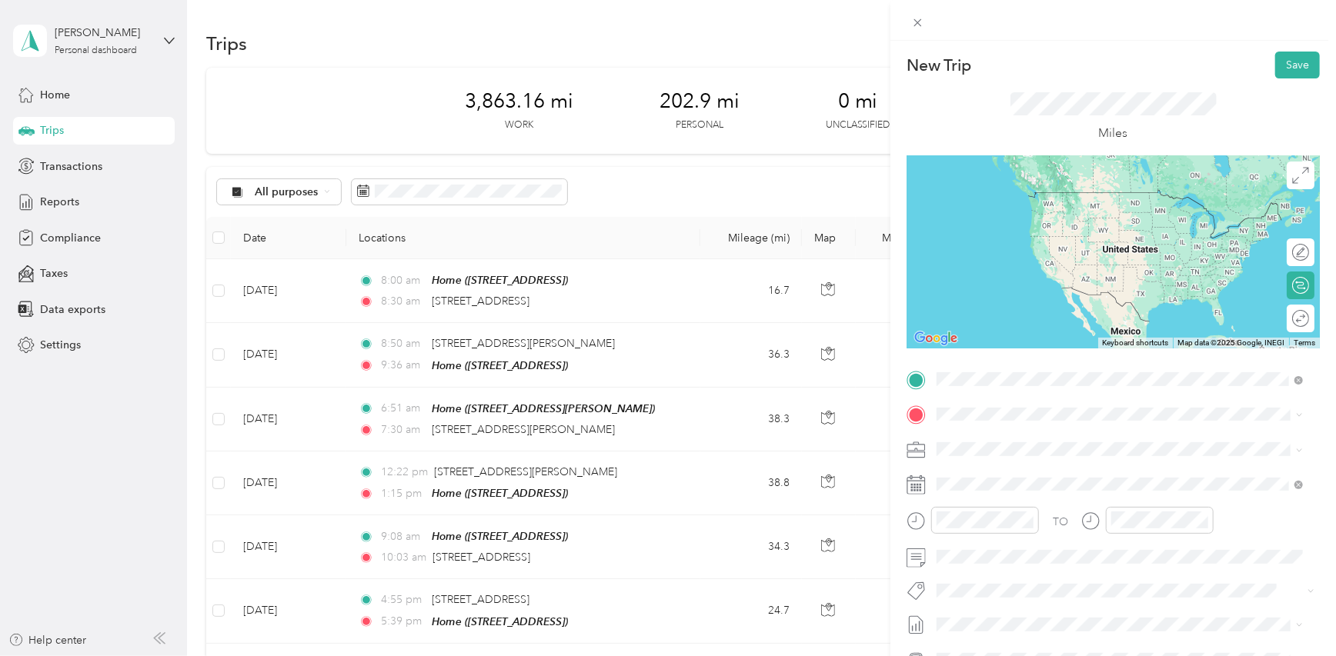
click at [1029, 432] on span "[STREET_ADDRESS][US_STATE]" at bounding box center [1042, 435] width 154 height 14
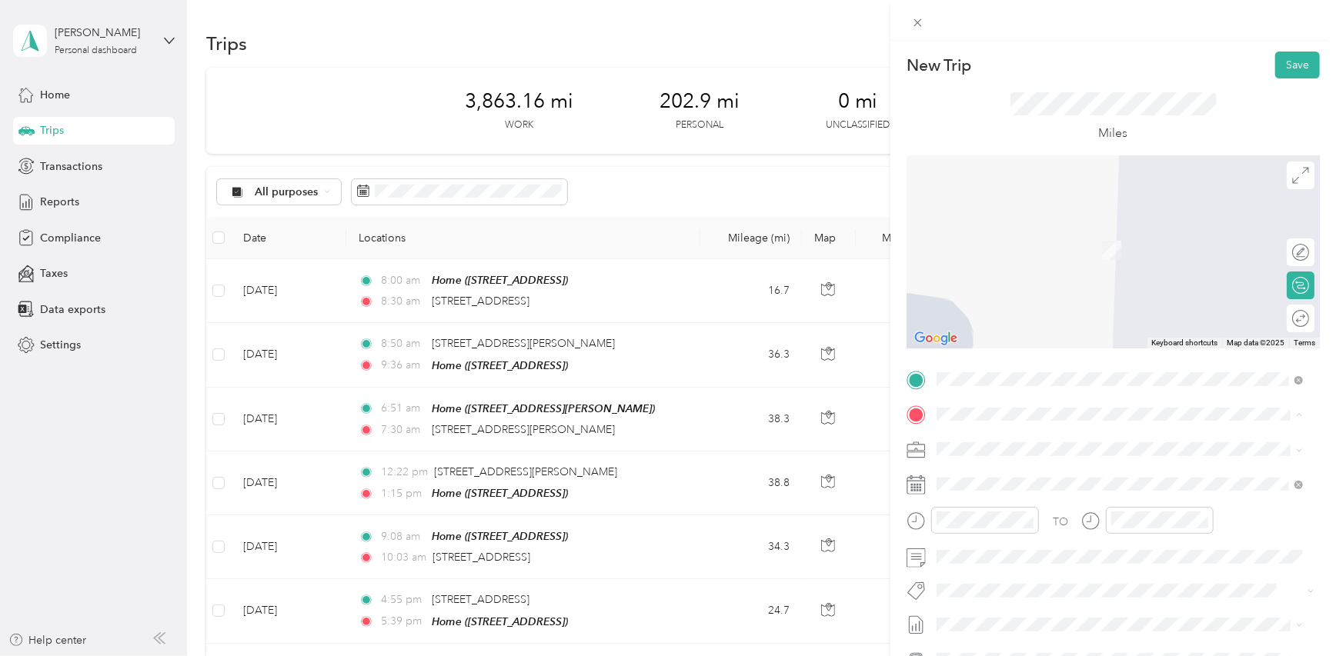
click at [1002, 484] on div "Home [STREET_ADDRESS]" at bounding box center [1014, 485] width 98 height 32
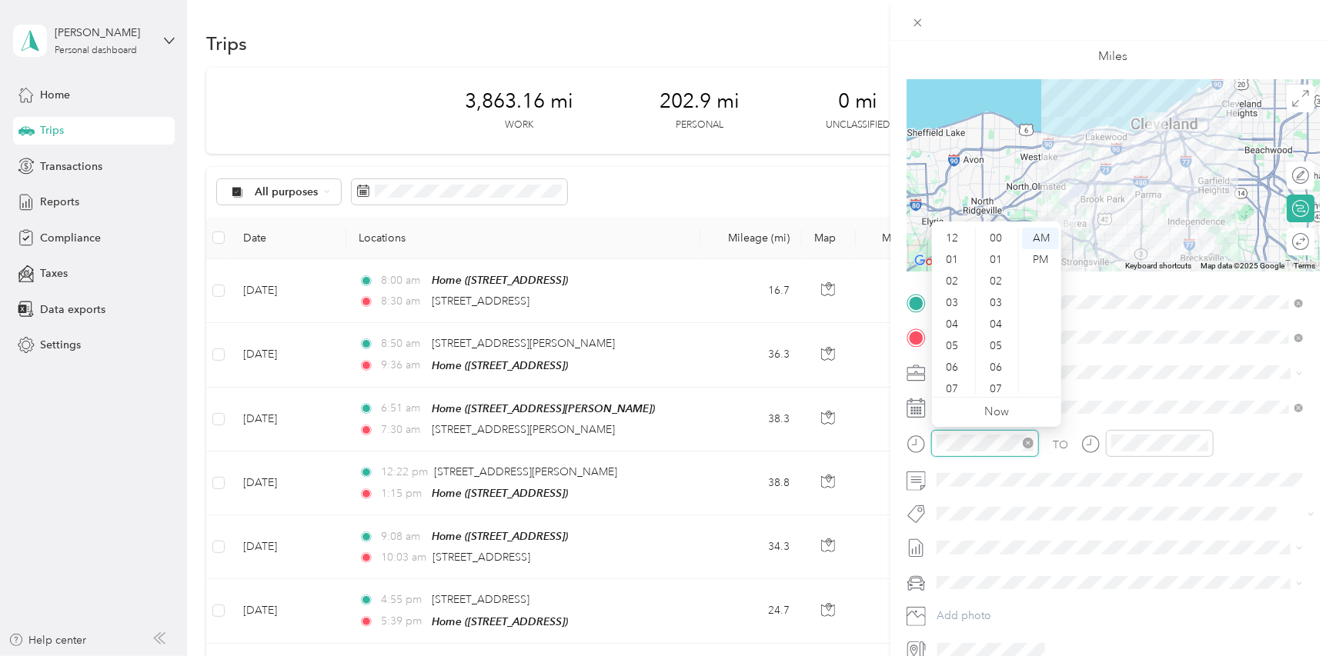
scroll to position [92, 0]
click at [954, 360] on div "10" at bounding box center [953, 362] width 37 height 22
click at [994, 240] on div "00" at bounding box center [997, 239] width 37 height 22
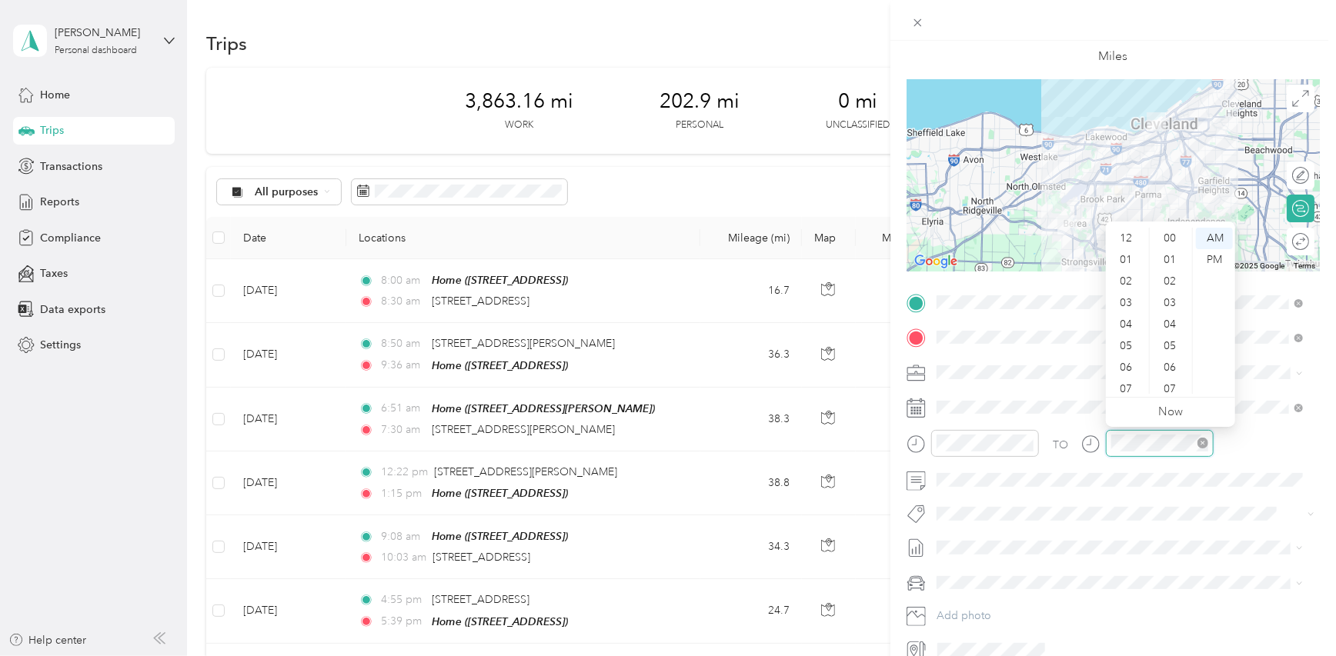
scroll to position [92, 0]
click at [1130, 362] on div "10" at bounding box center [1127, 362] width 37 height 22
click at [1169, 325] on div "30" at bounding box center [1170, 325] width 37 height 22
click at [1254, 446] on div "TO" at bounding box center [1112, 449] width 413 height 38
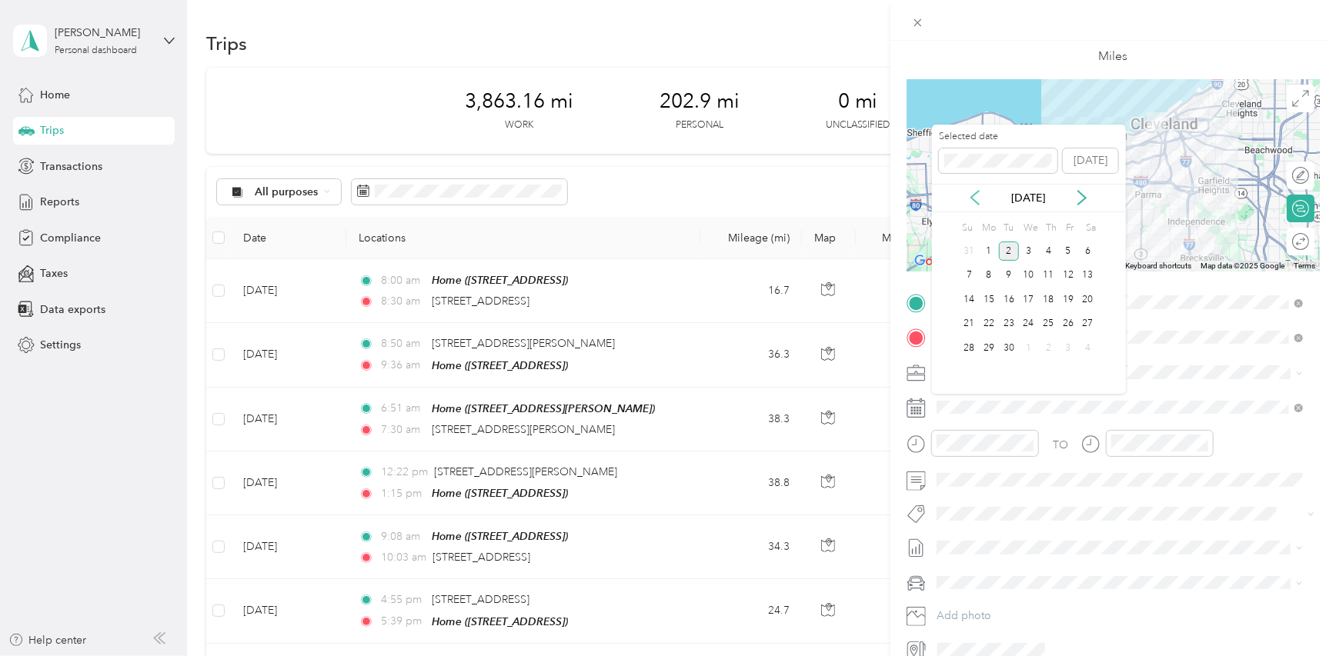
click at [979, 202] on icon at bounding box center [974, 197] width 15 height 15
click at [1048, 275] on div "7" at bounding box center [1048, 275] width 20 height 19
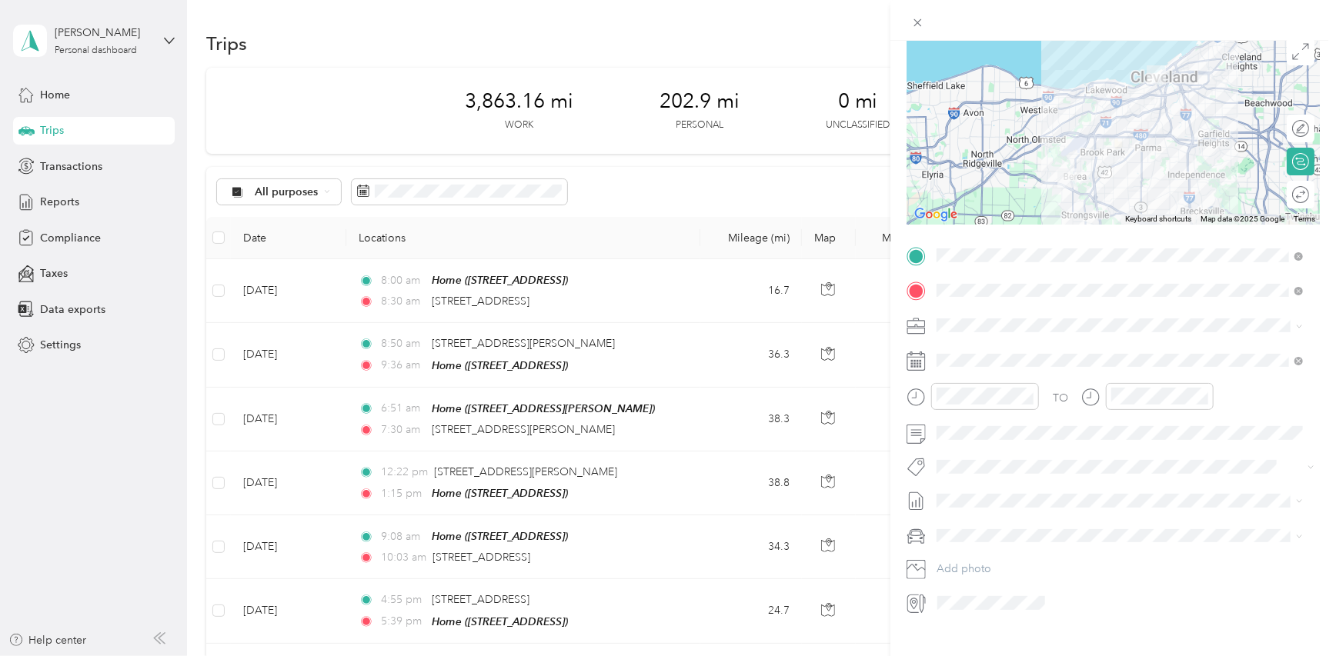
scroll to position [150, 0]
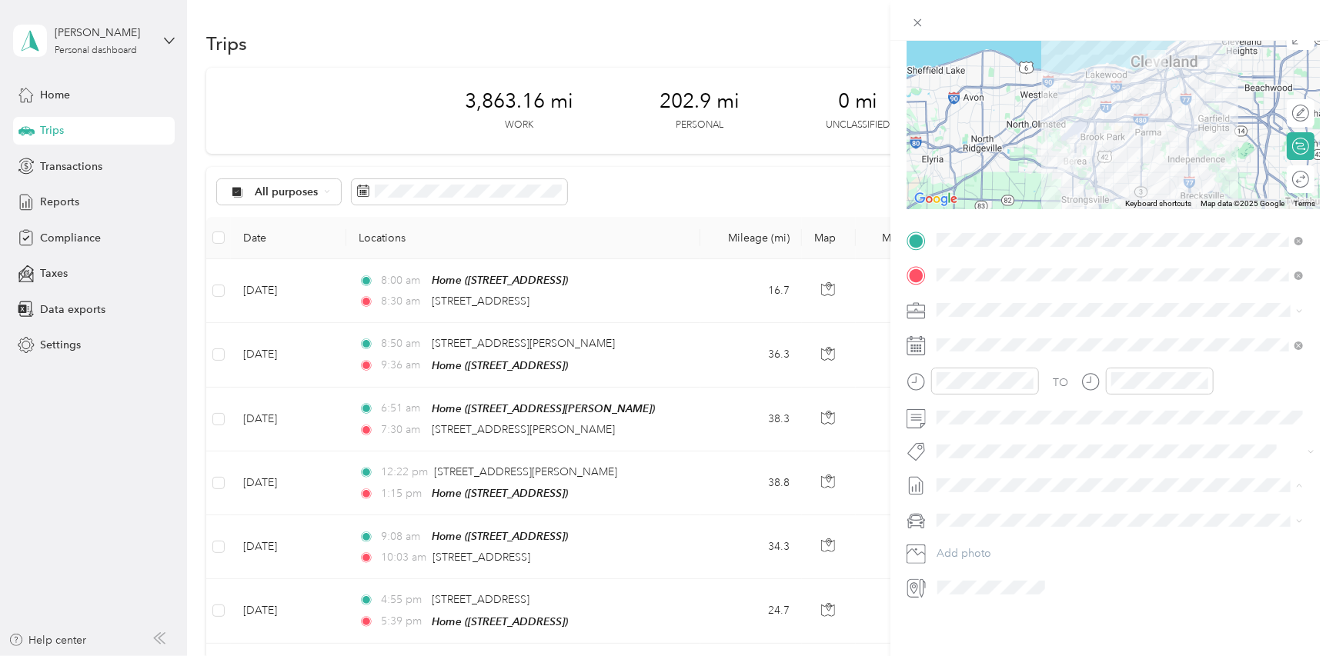
click at [1006, 519] on span "[DATE] - [DATE]" at bounding box center [975, 524] width 77 height 16
click at [987, 537] on span "2026 Tesla Model Y" at bounding box center [989, 535] width 95 height 13
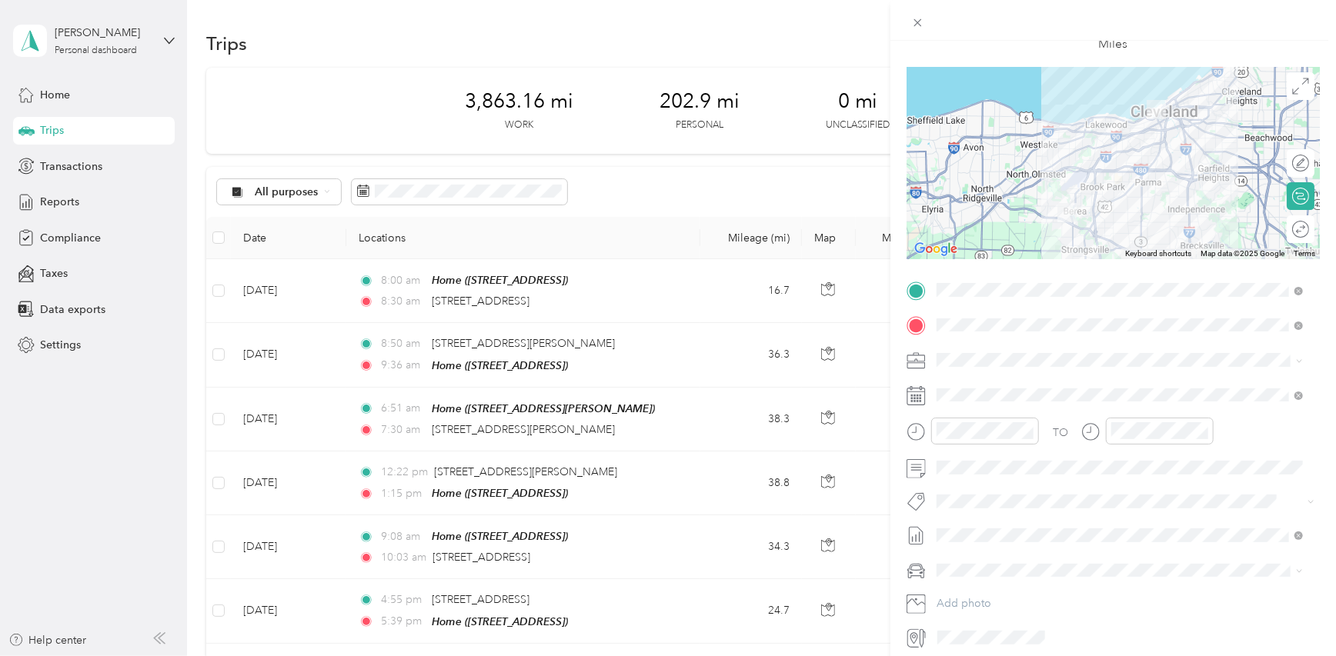
scroll to position [0, 0]
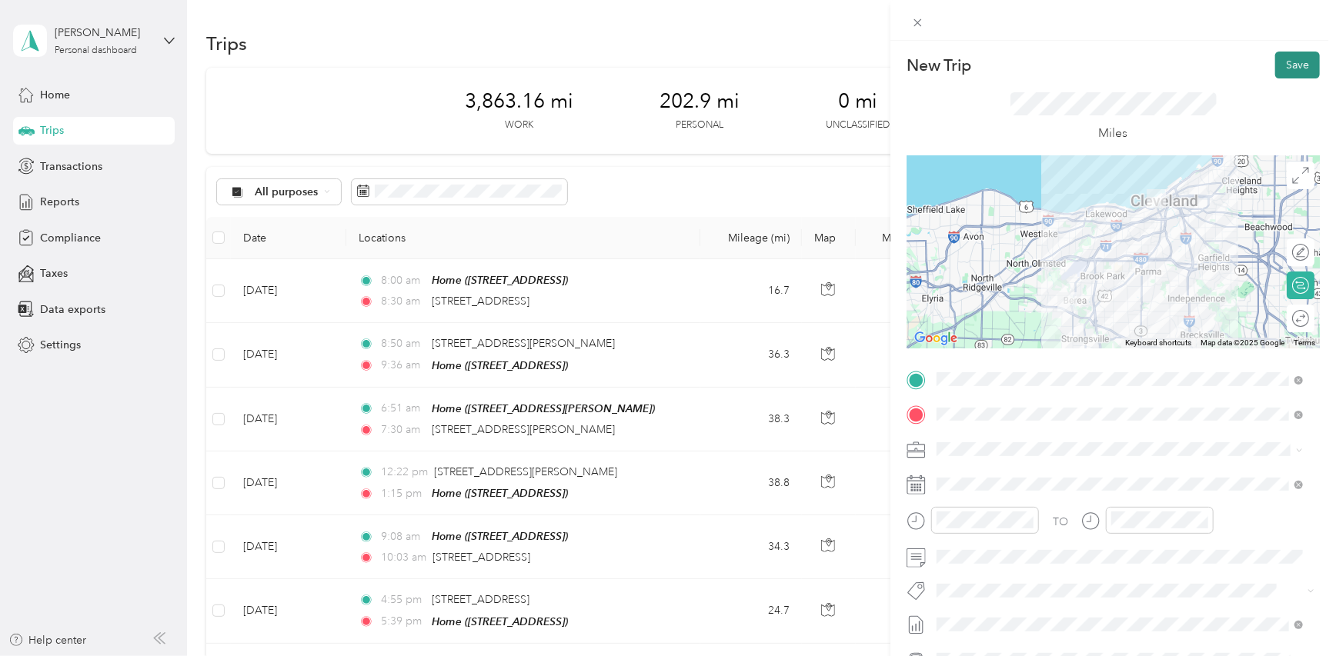
click at [1275, 63] on button "Save" at bounding box center [1297, 65] width 45 height 27
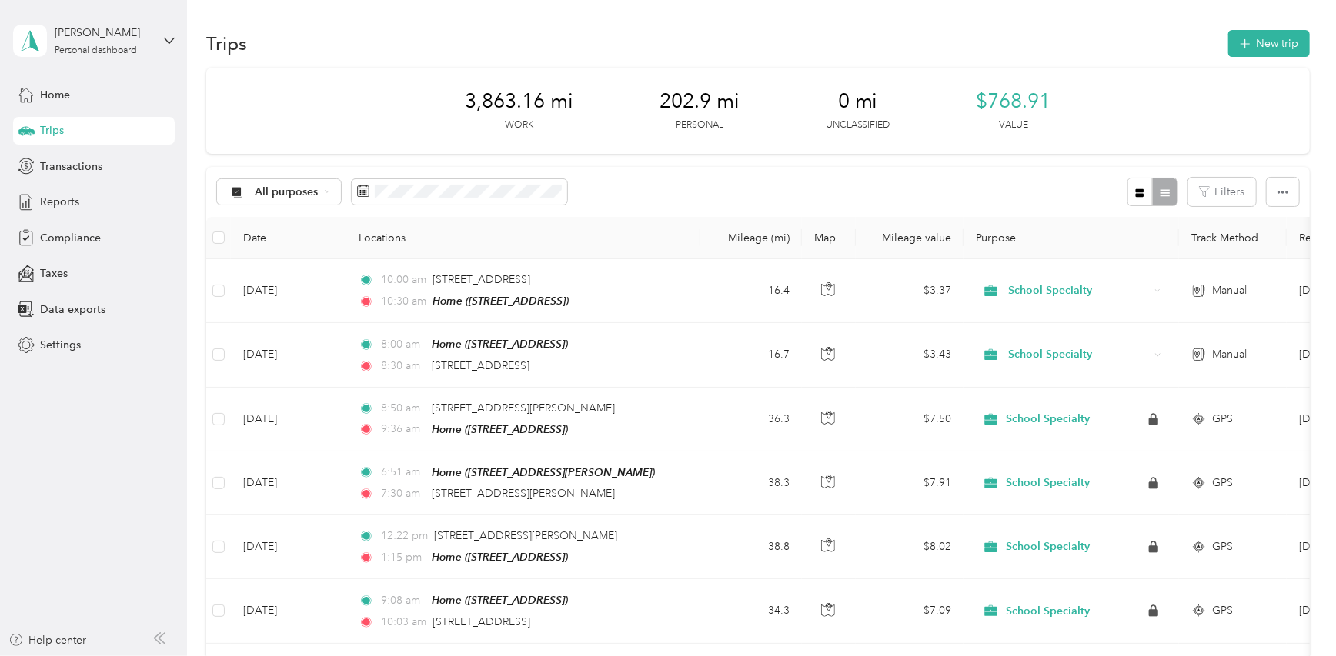
click at [1265, 56] on button "New trip" at bounding box center [1269, 43] width 82 height 27
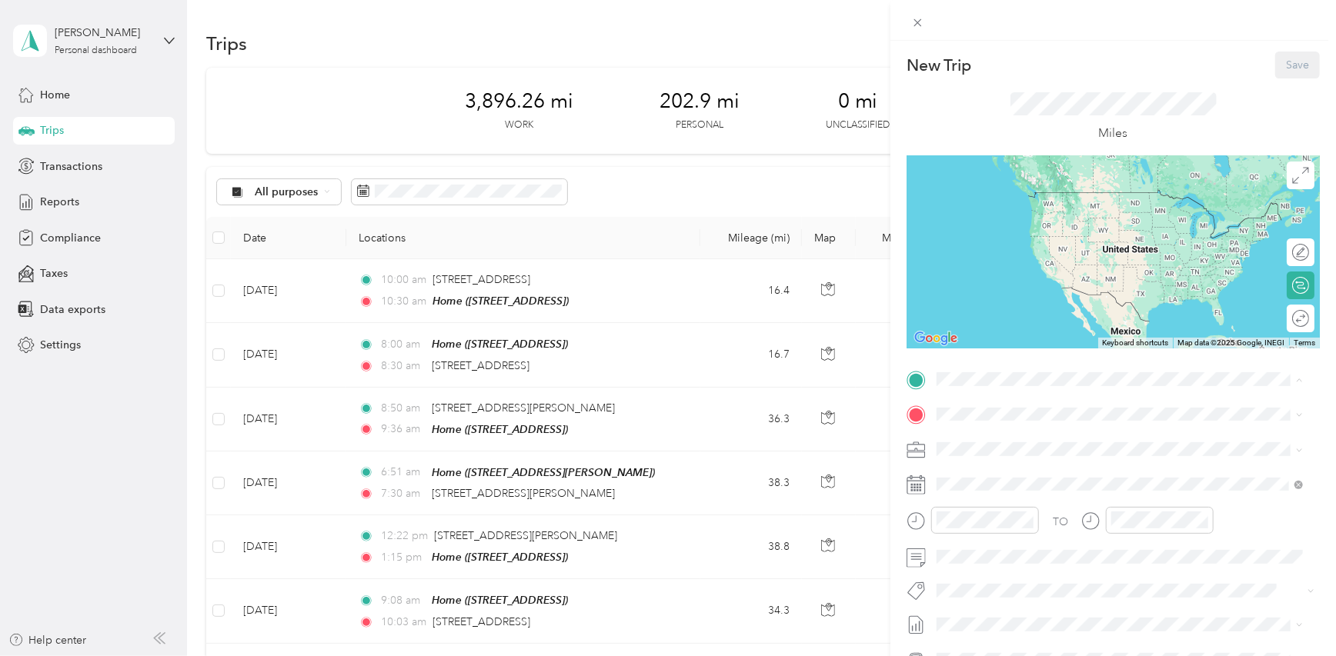
click at [1005, 453] on span "[STREET_ADDRESS]" at bounding box center [1014, 457] width 98 height 13
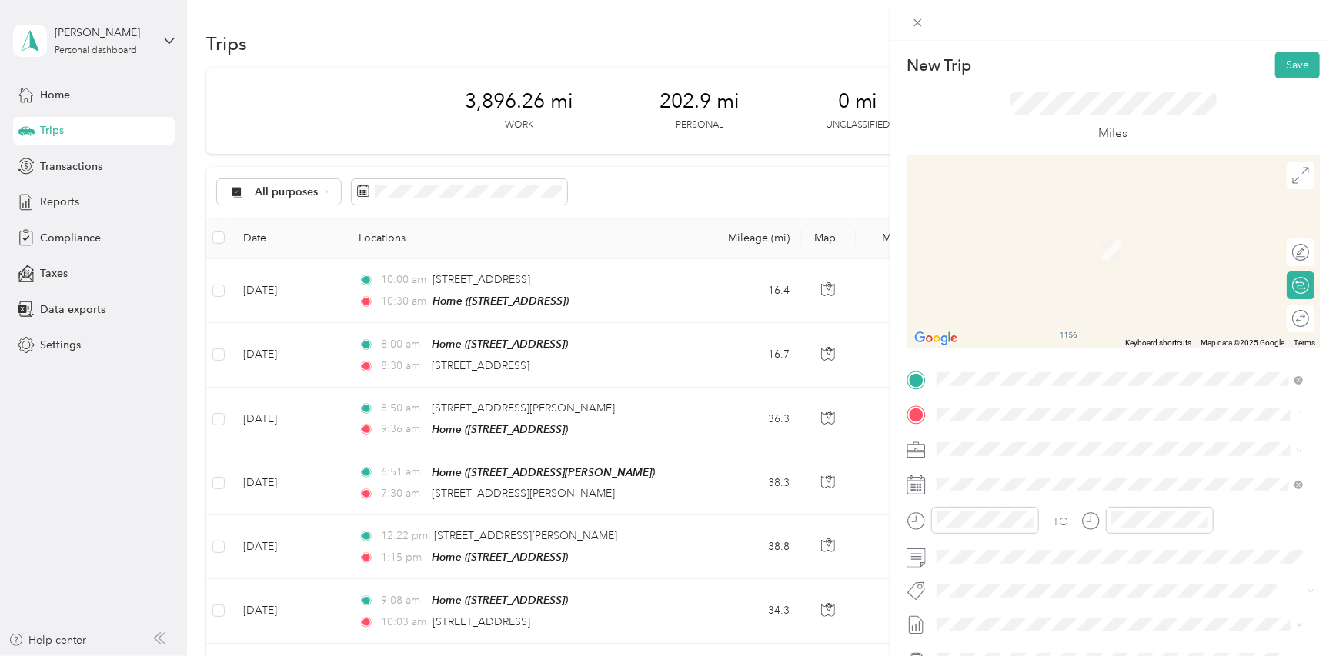
click at [1048, 472] on span "26669 Butternut Ridge Road North Olmsted, Ohio 44070, United States" at bounding box center [1042, 470] width 154 height 14
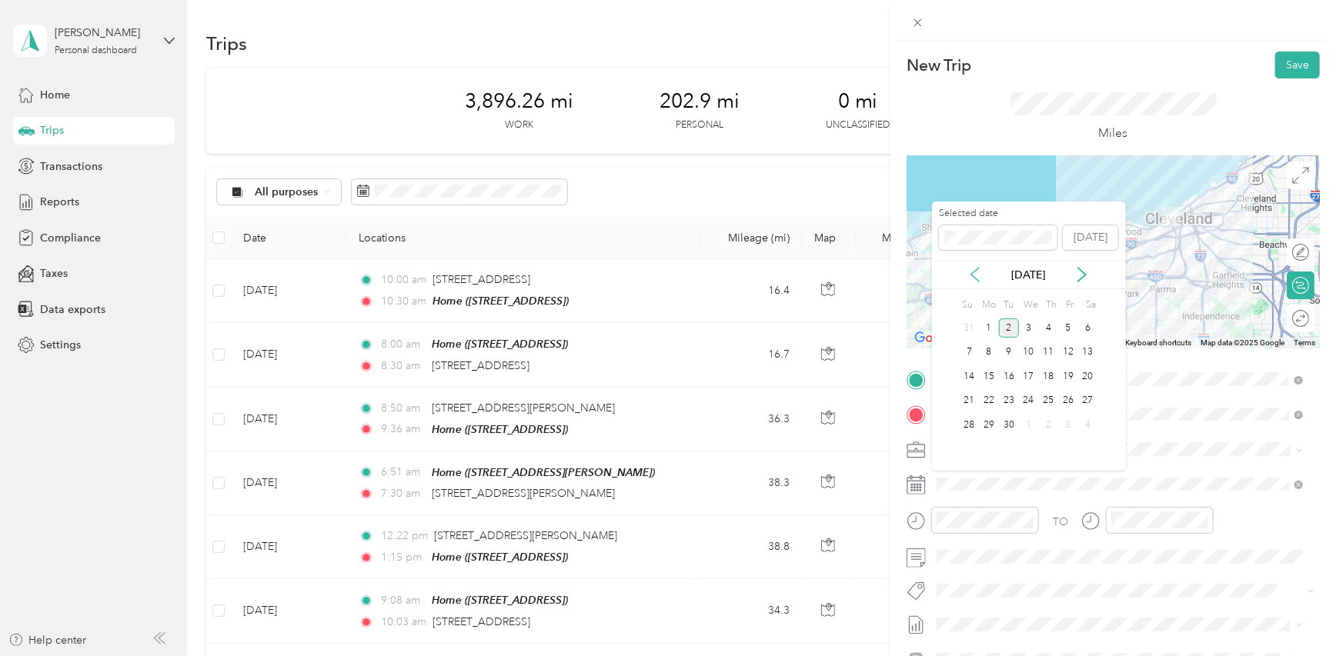
click at [975, 272] on icon at bounding box center [974, 274] width 15 height 15
click at [1042, 422] on div "28" at bounding box center [1048, 424] width 20 height 19
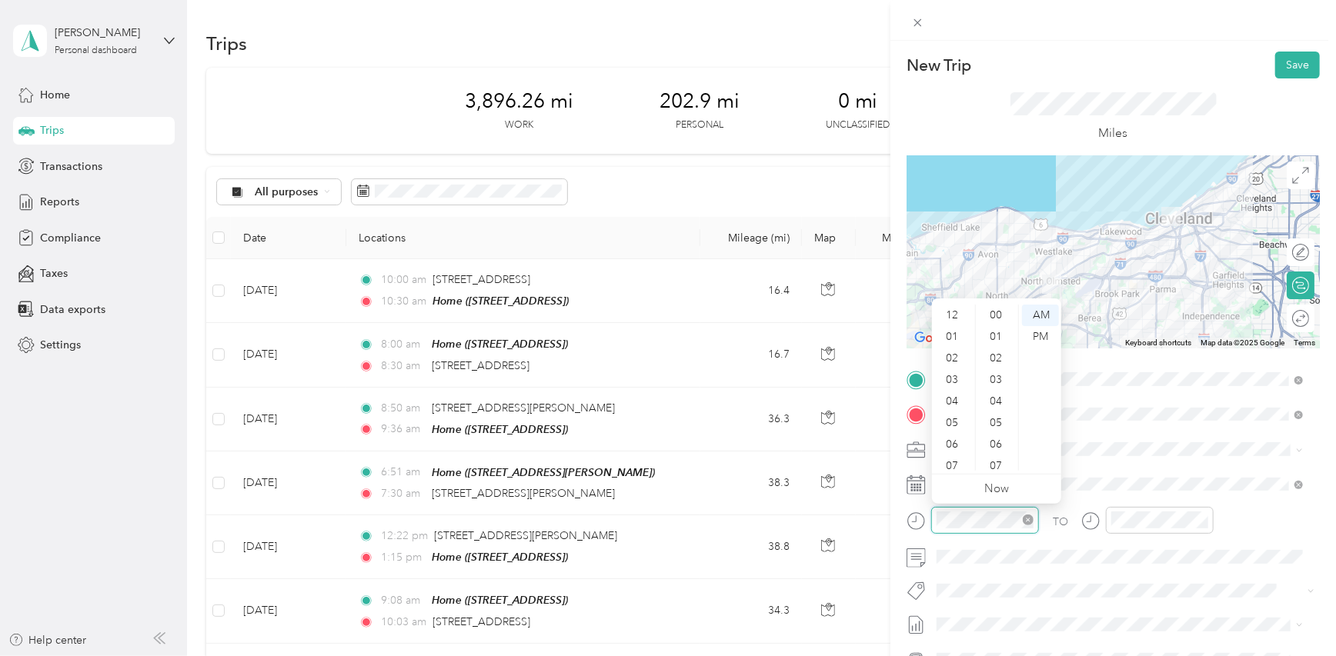
scroll to position [92, 0]
click at [955, 415] on div "09" at bounding box center [953, 417] width 37 height 22
click at [1002, 311] on div "00" at bounding box center [997, 316] width 37 height 22
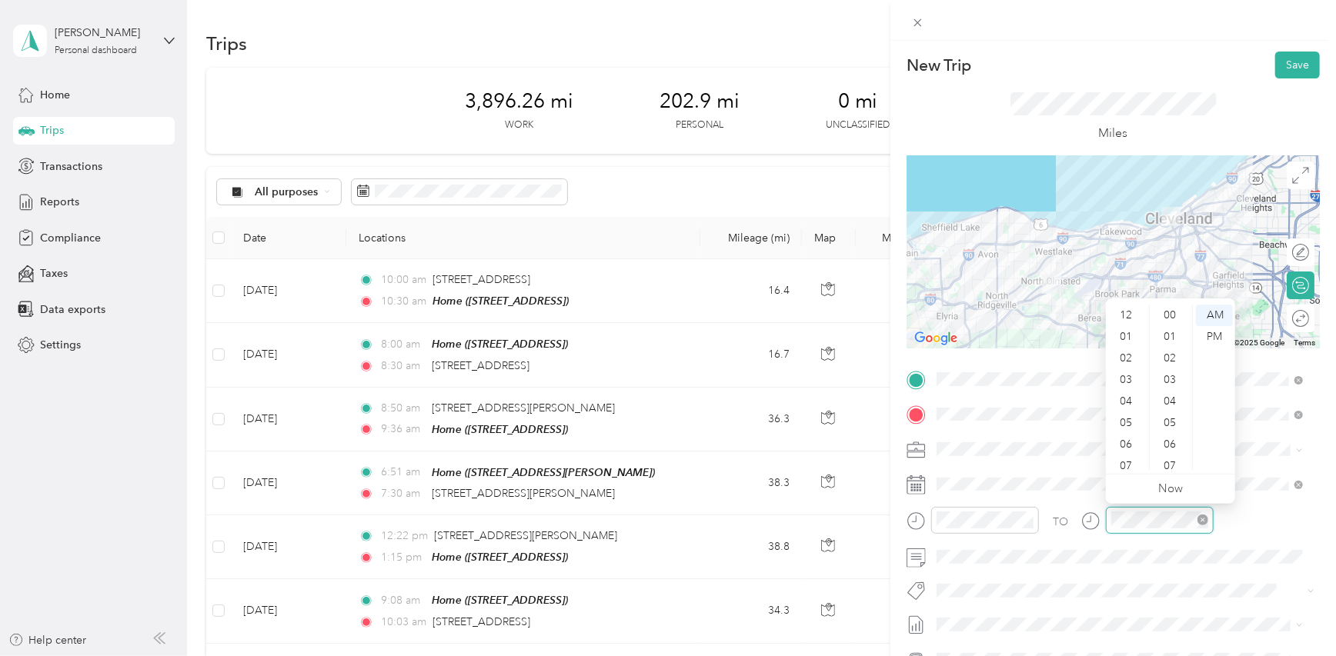
scroll to position [92, 0]
click at [1167, 356] on div "30" at bounding box center [1170, 359] width 37 height 22
click at [1266, 527] on div "TO" at bounding box center [1112, 526] width 413 height 38
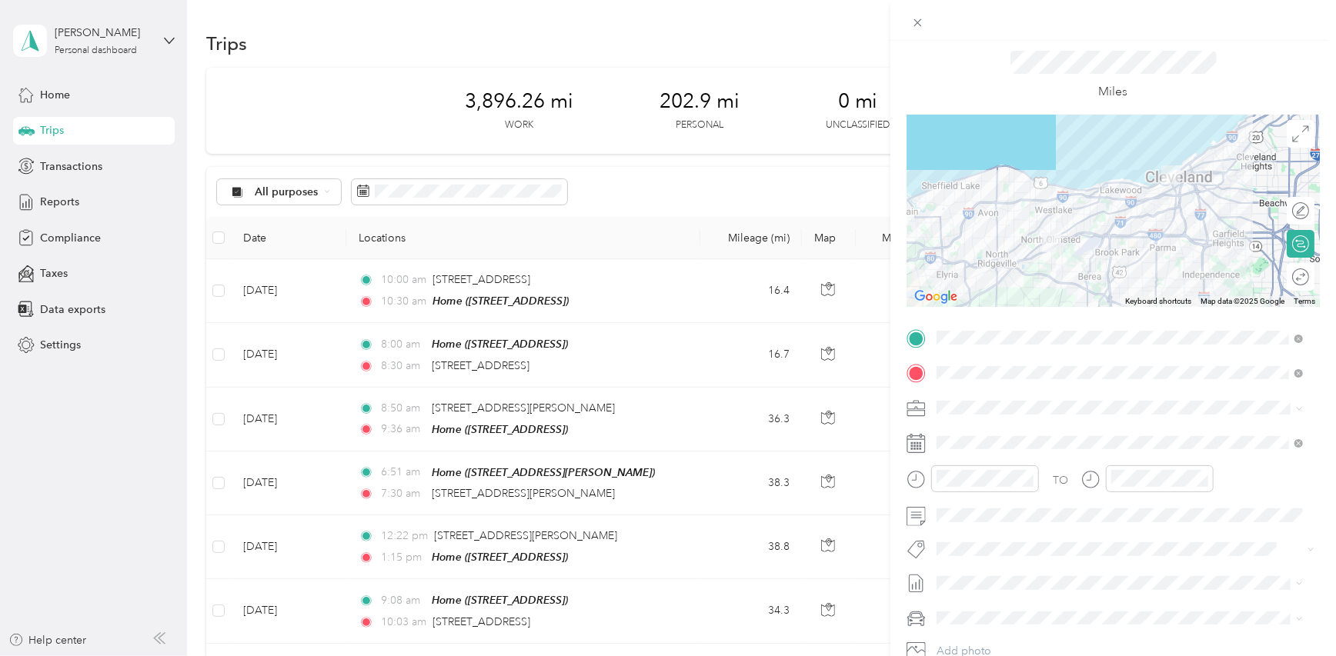
scroll to position [77, 0]
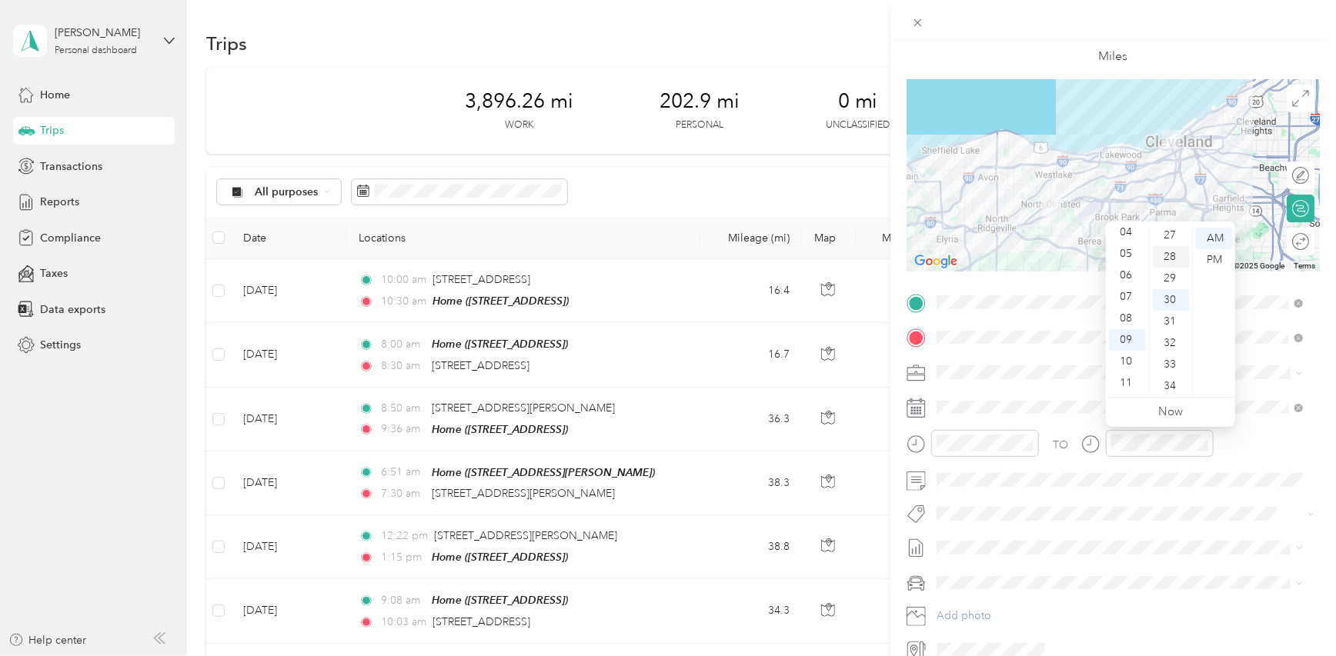
click at [1178, 256] on div "28" at bounding box center [1170, 257] width 37 height 22
click at [1284, 452] on div "TO" at bounding box center [1112, 449] width 413 height 38
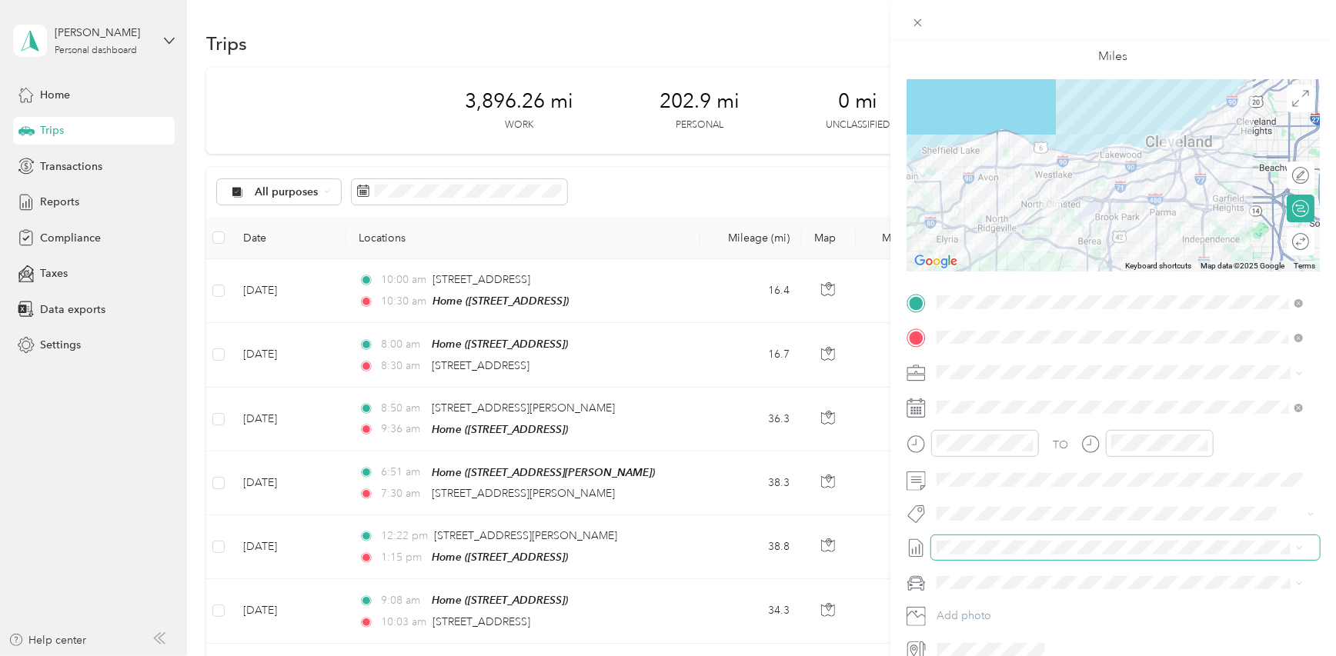
click at [1037, 559] on span at bounding box center [1125, 547] width 389 height 25
click at [988, 589] on span "[DATE] - [DATE]" at bounding box center [975, 597] width 77 height 16
click at [995, 610] on div "2026 Tesla Model Y" at bounding box center [1119, 609] width 355 height 16
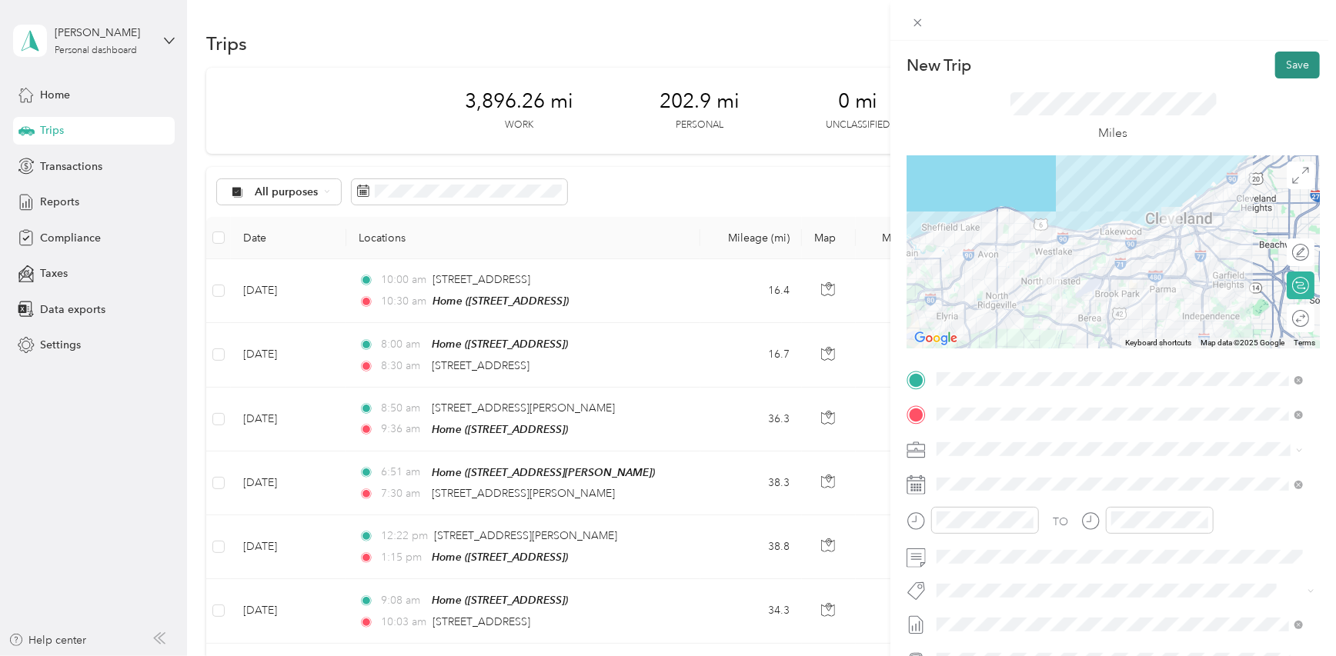
click at [1278, 67] on button "Save" at bounding box center [1297, 65] width 45 height 27
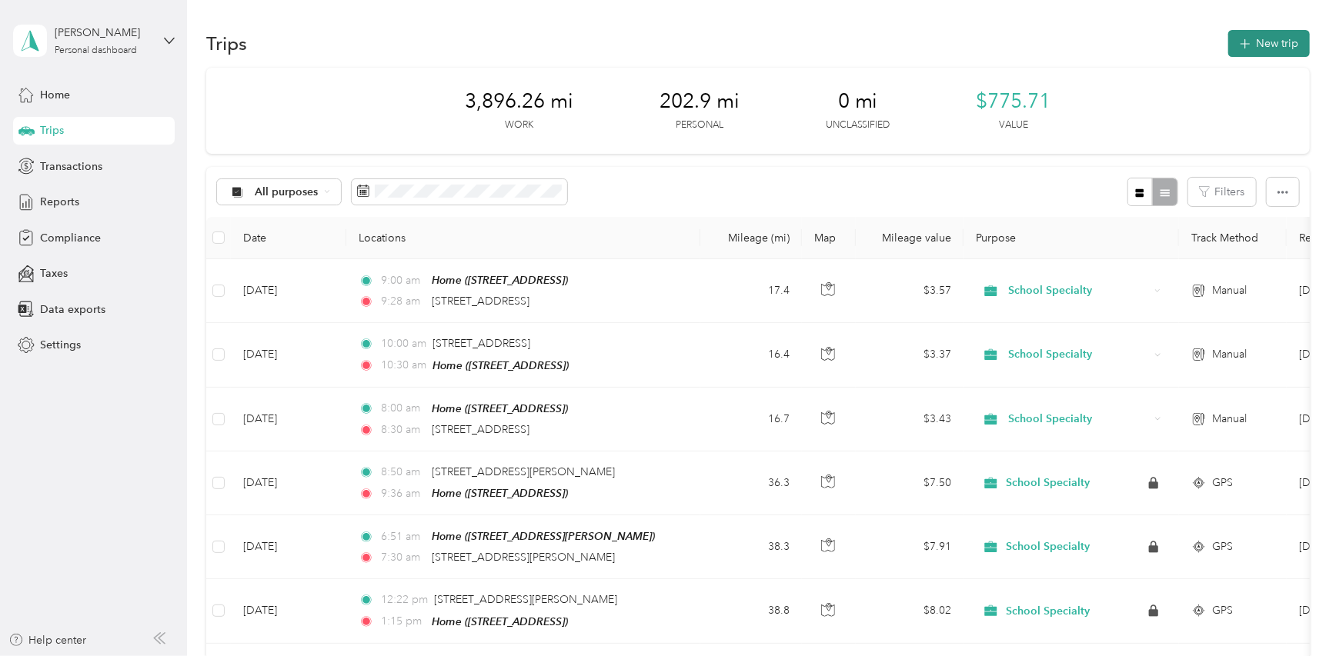
click at [1255, 33] on button "New trip" at bounding box center [1269, 43] width 82 height 27
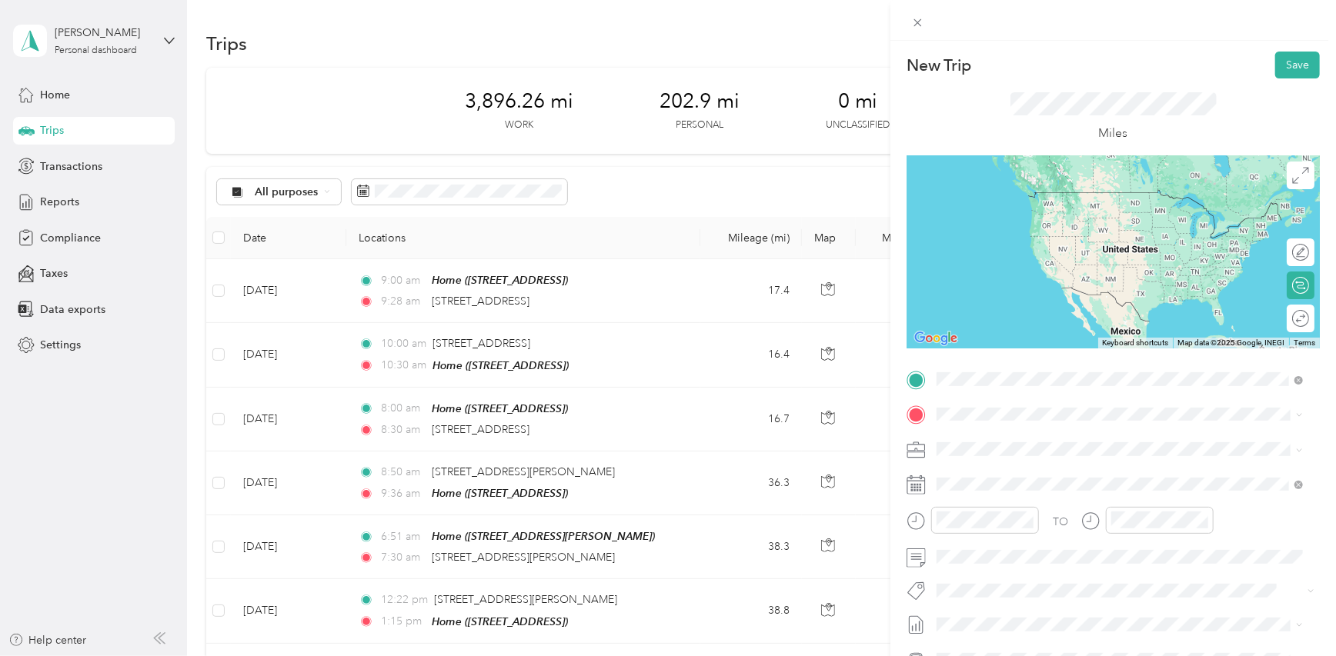
click at [1054, 436] on span "26669 Butternut Ridge Road North Olmsted, Ohio 44070, United States" at bounding box center [1042, 435] width 154 height 14
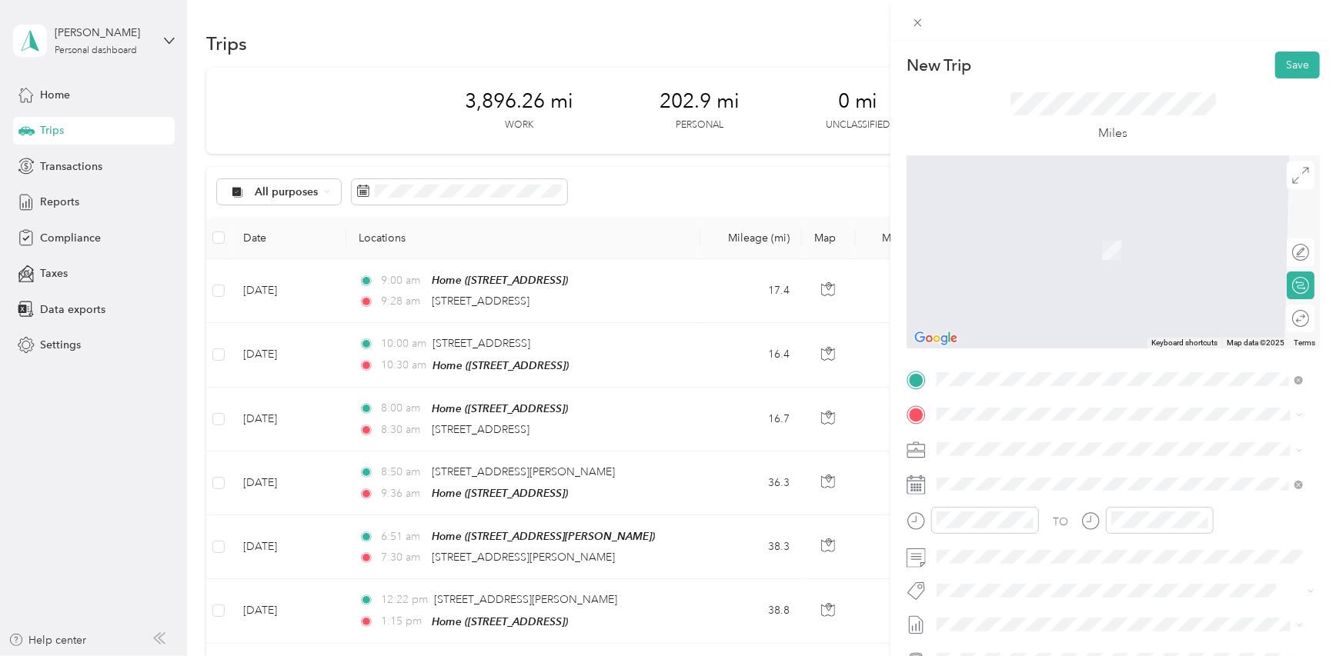
click at [1017, 486] on span "[STREET_ADDRESS]" at bounding box center [1014, 492] width 98 height 13
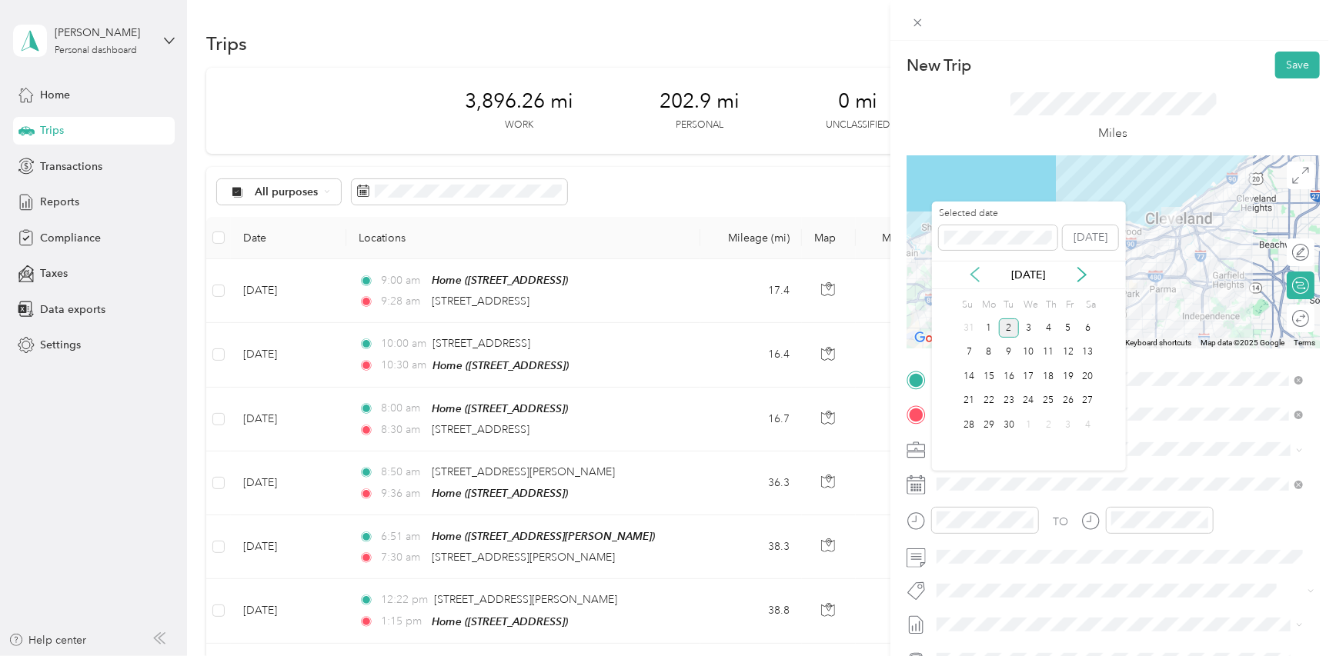
click at [973, 277] on icon at bounding box center [975, 275] width 8 height 14
click at [1053, 423] on div "28" at bounding box center [1048, 424] width 20 height 19
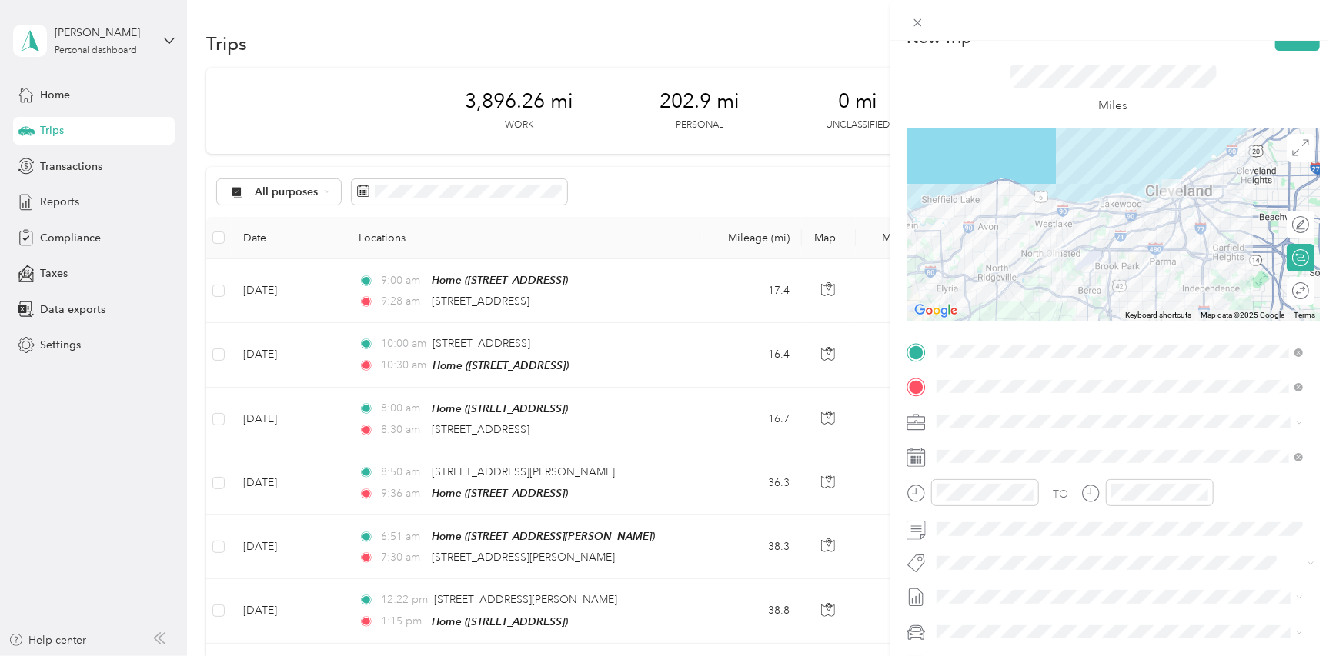
scroll to position [77, 0]
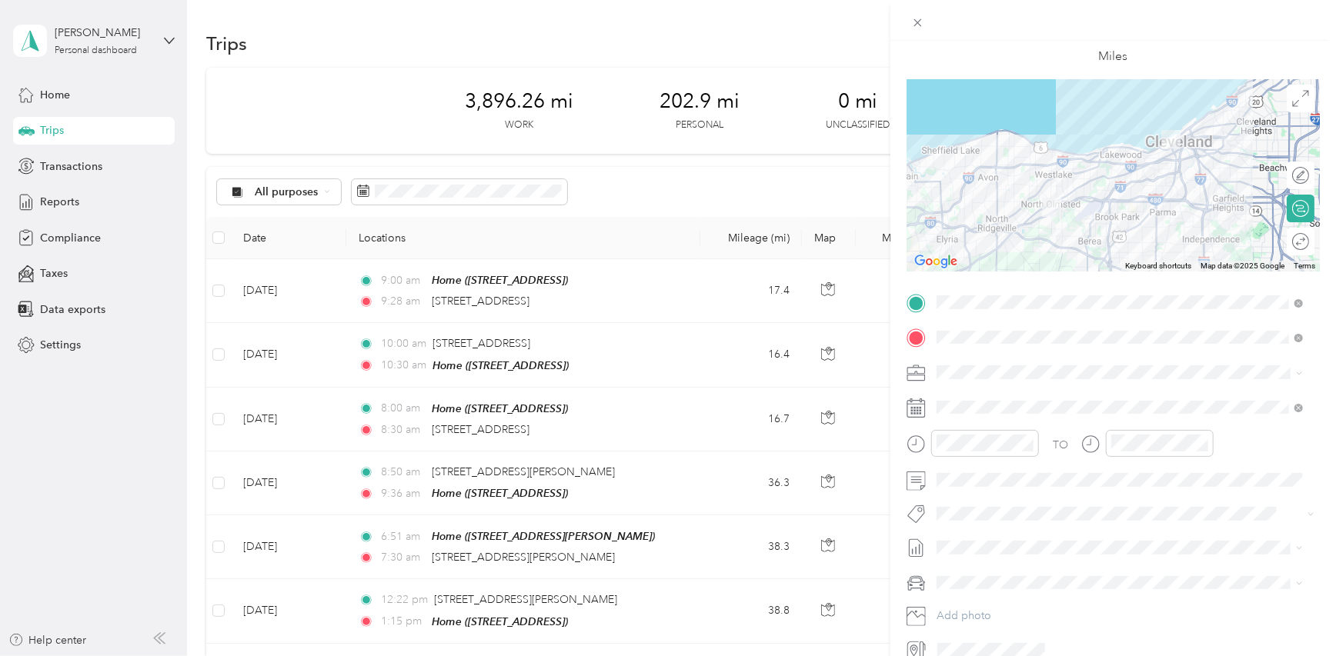
click at [975, 589] on li "Aug 1 - 31, 2025 Draft" at bounding box center [1120, 597] width 376 height 25
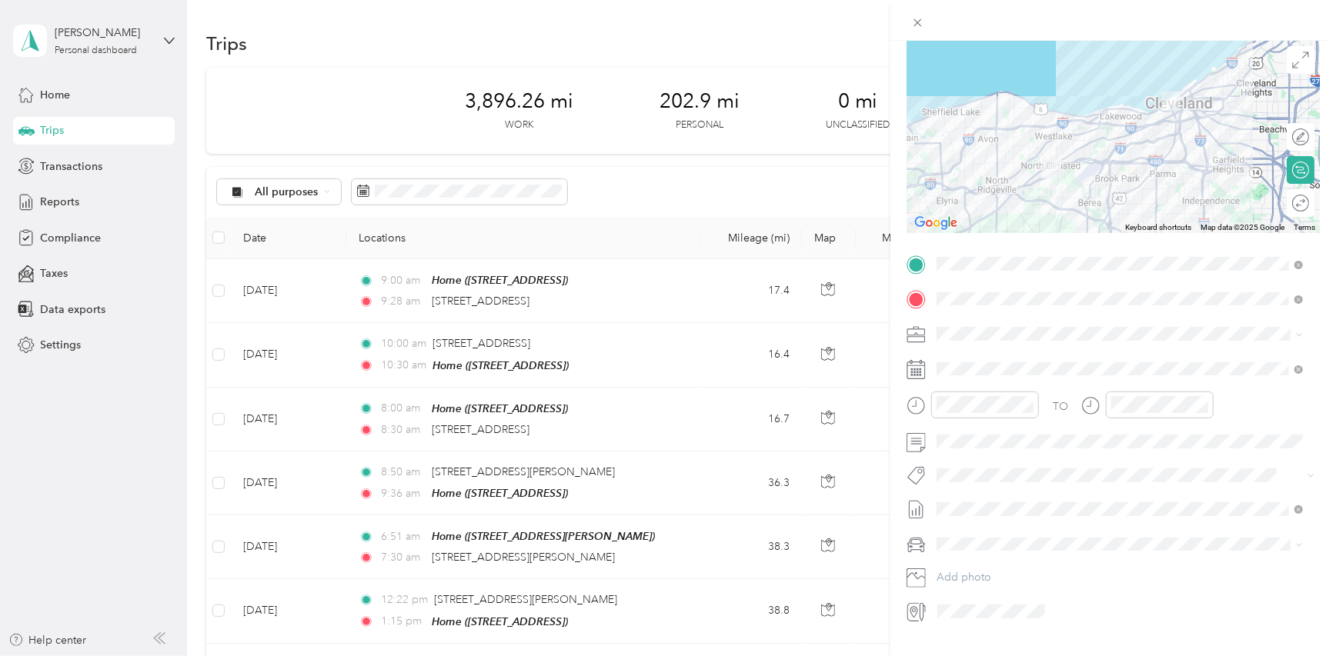
scroll to position [150, 0]
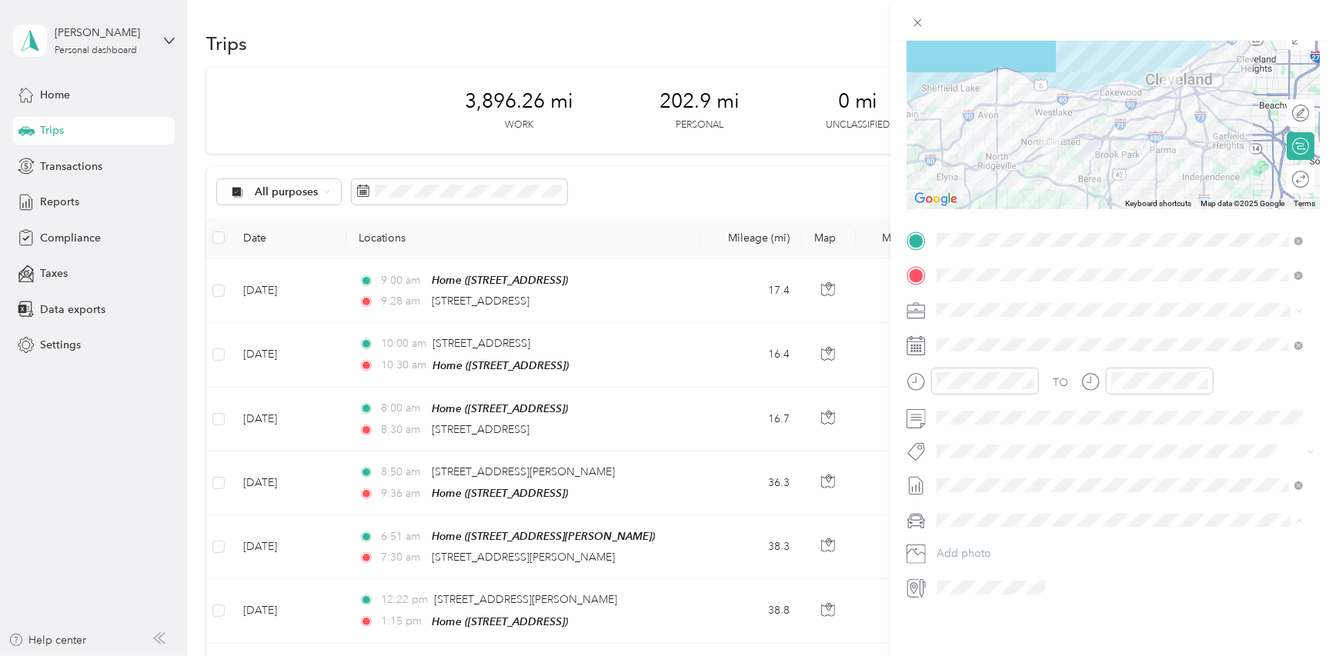
click at [988, 534] on span "2026 Tesla Model Y" at bounding box center [989, 535] width 95 height 13
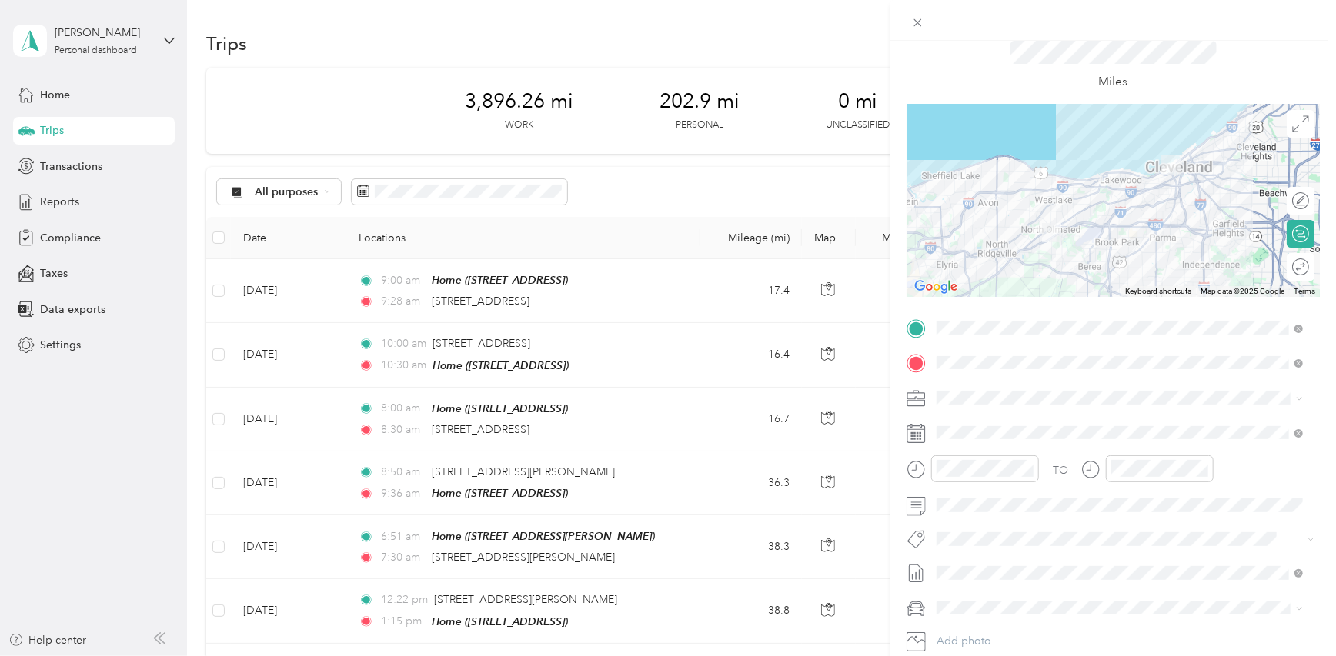
scroll to position [0, 0]
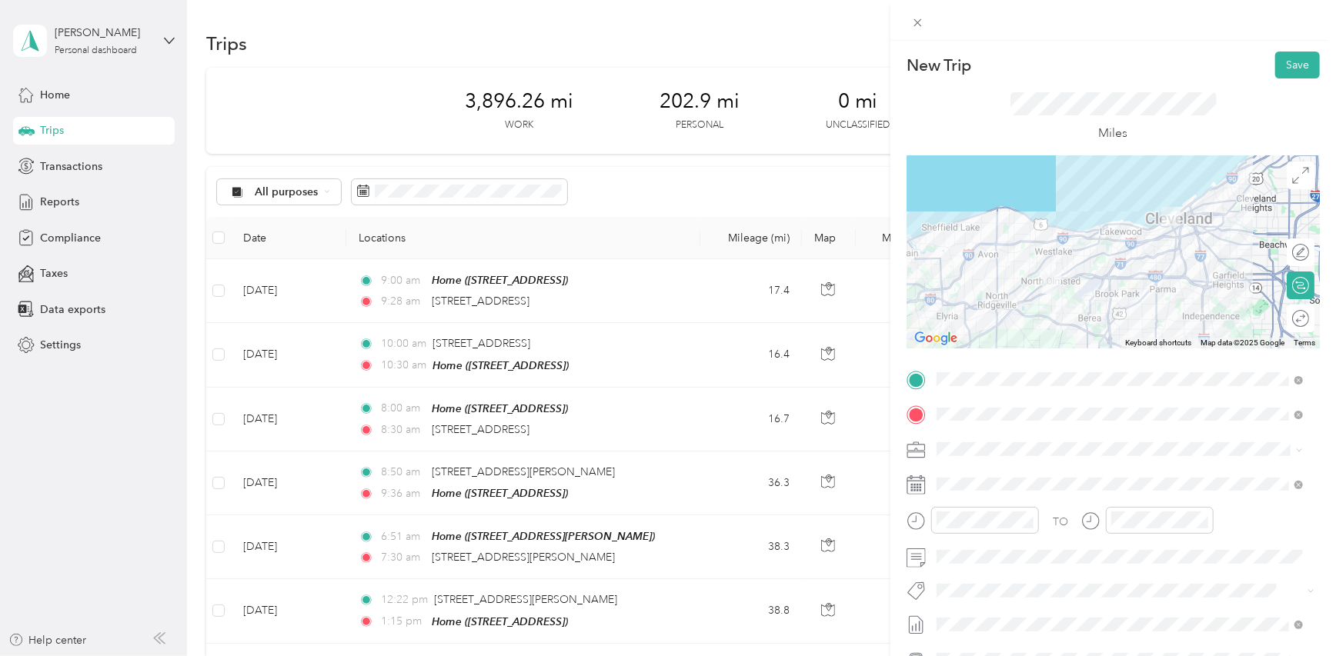
click at [1290, 48] on div "New Trip Save This trip cannot be edited because it is either under review, app…" at bounding box center [1112, 369] width 445 height 656
drag, startPoint x: 1282, startPoint y: 64, endPoint x: 1277, endPoint y: 72, distance: 9.4
click at [1282, 65] on button "Save" at bounding box center [1297, 65] width 45 height 27
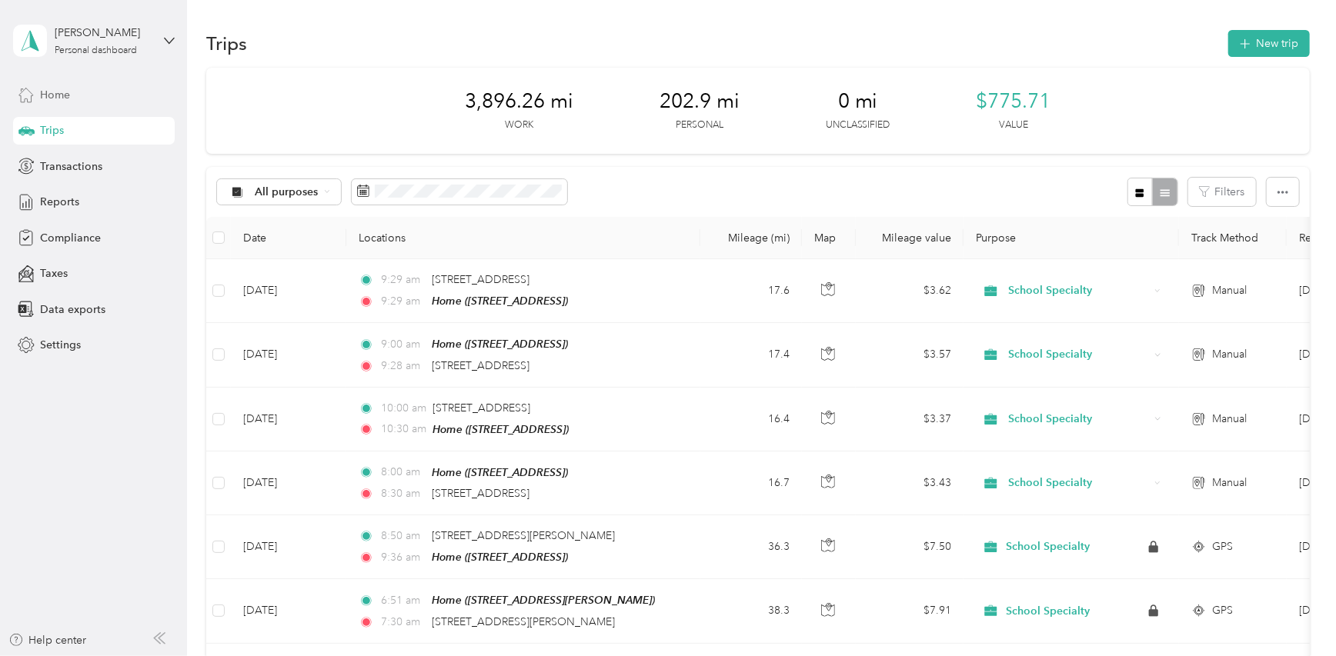
click at [84, 103] on div "Home" at bounding box center [94, 95] width 162 height 28
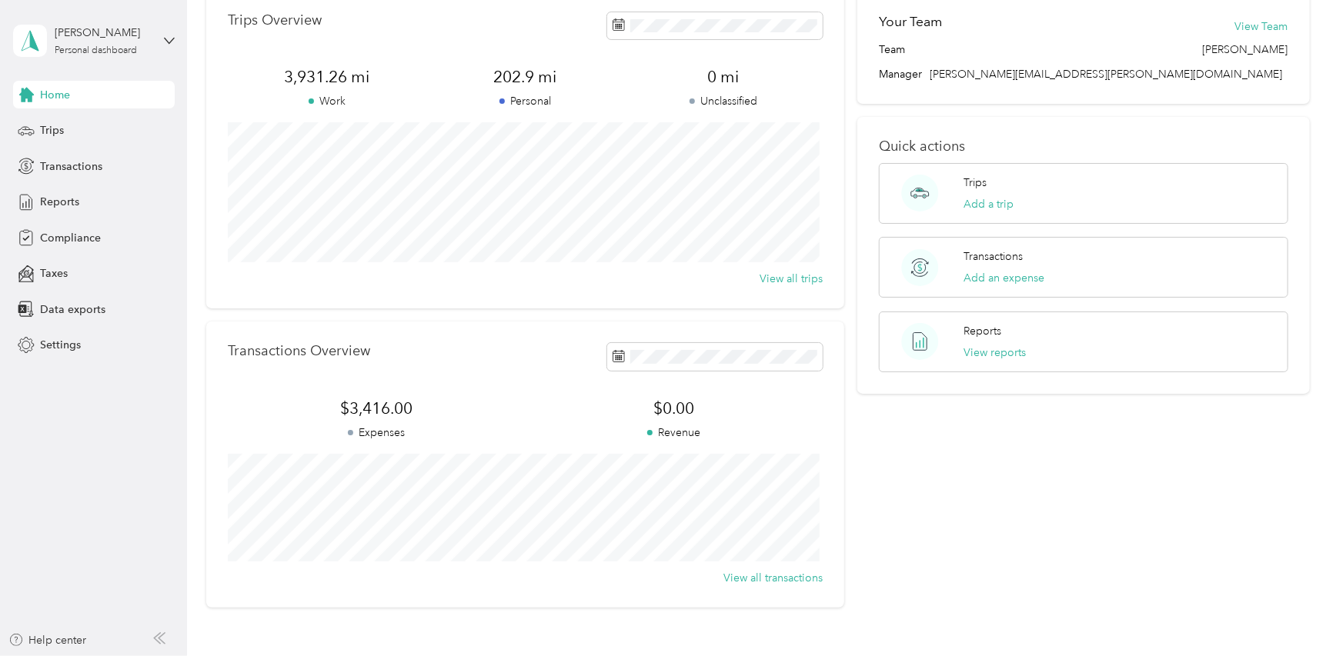
scroll to position [188, 0]
